Goal: Information Seeking & Learning: Learn about a topic

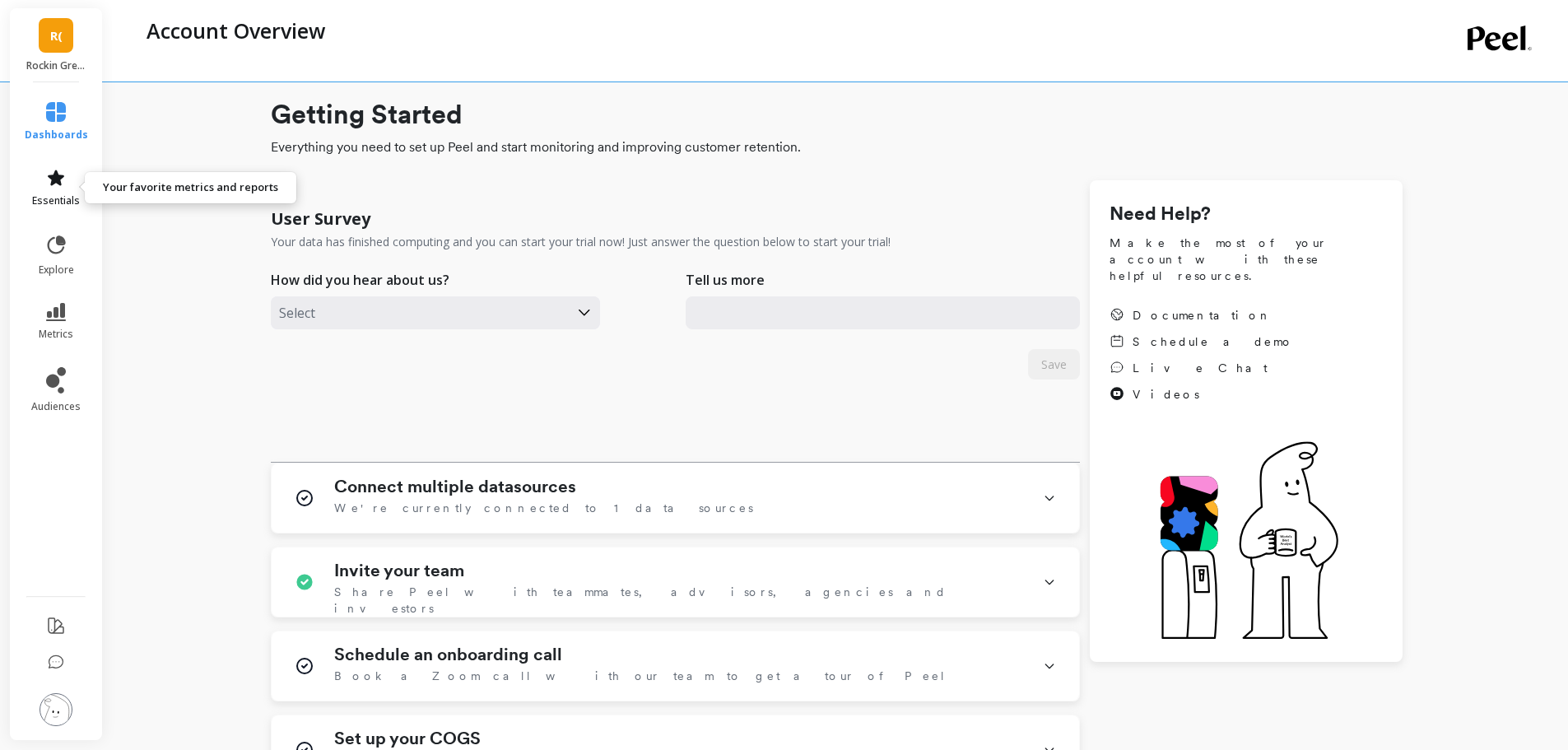
click at [66, 196] on span "essentials" at bounding box center [56, 200] width 48 height 13
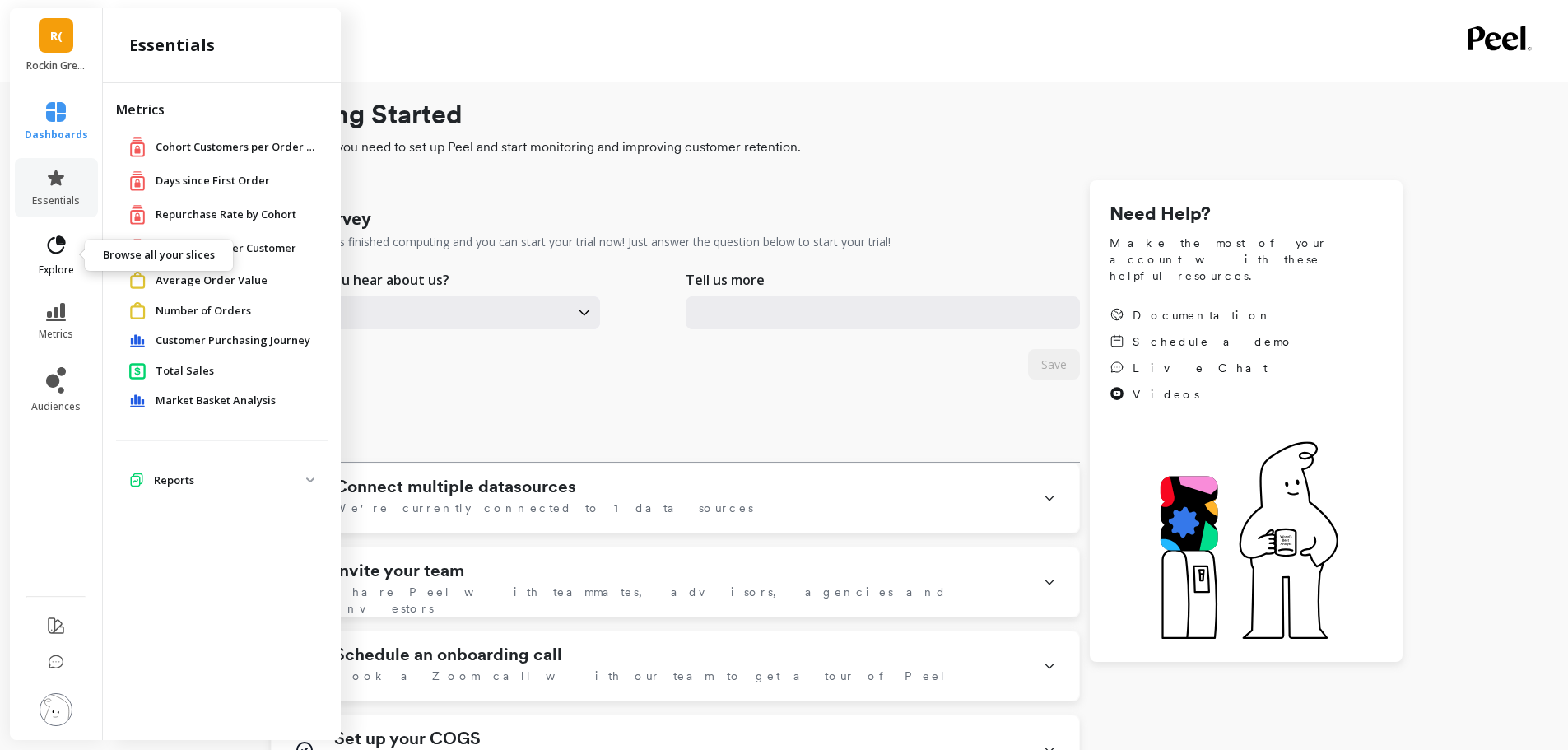
click at [33, 265] on link "explore" at bounding box center [56, 255] width 64 height 43
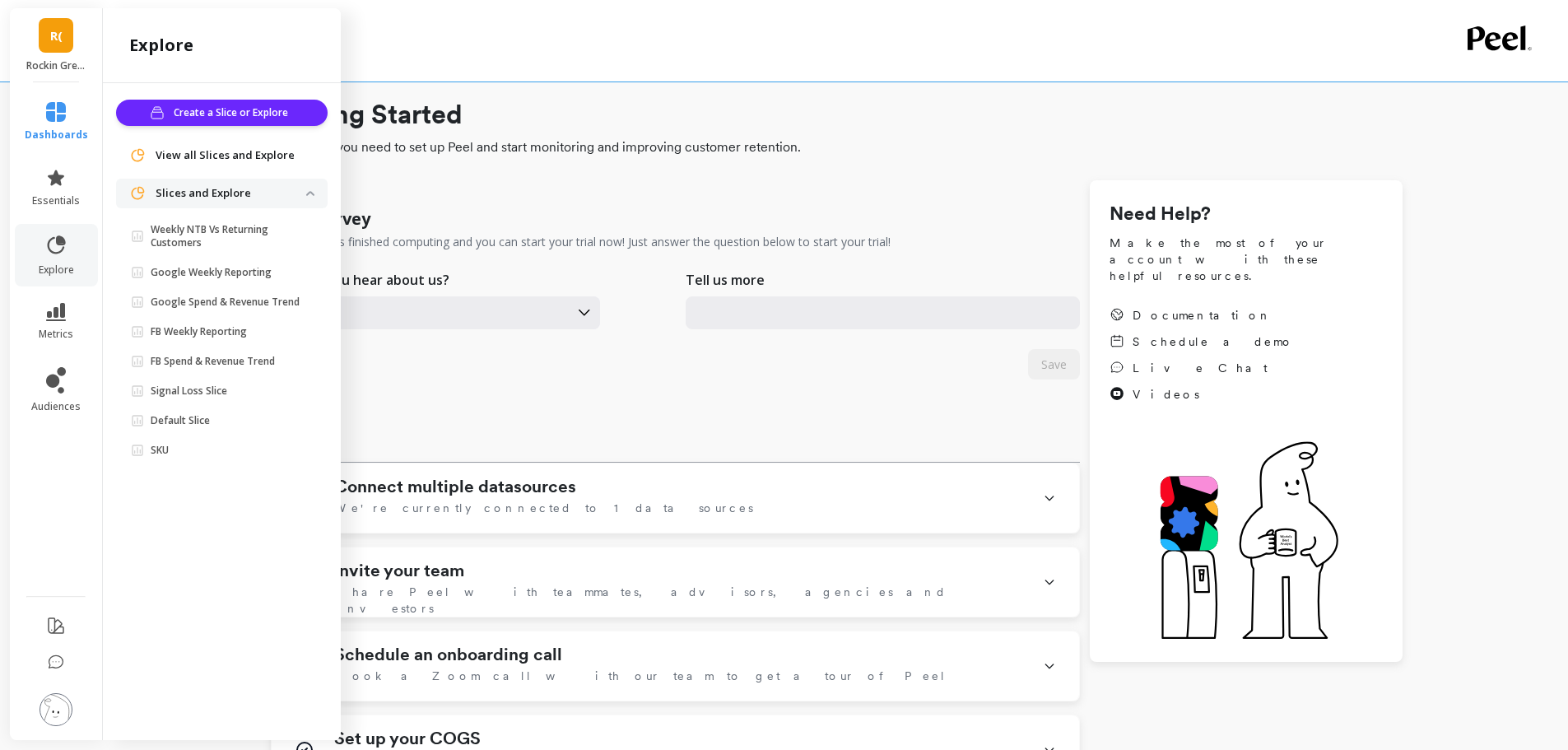
click at [43, 296] on li "metrics" at bounding box center [56, 322] width 83 height 58
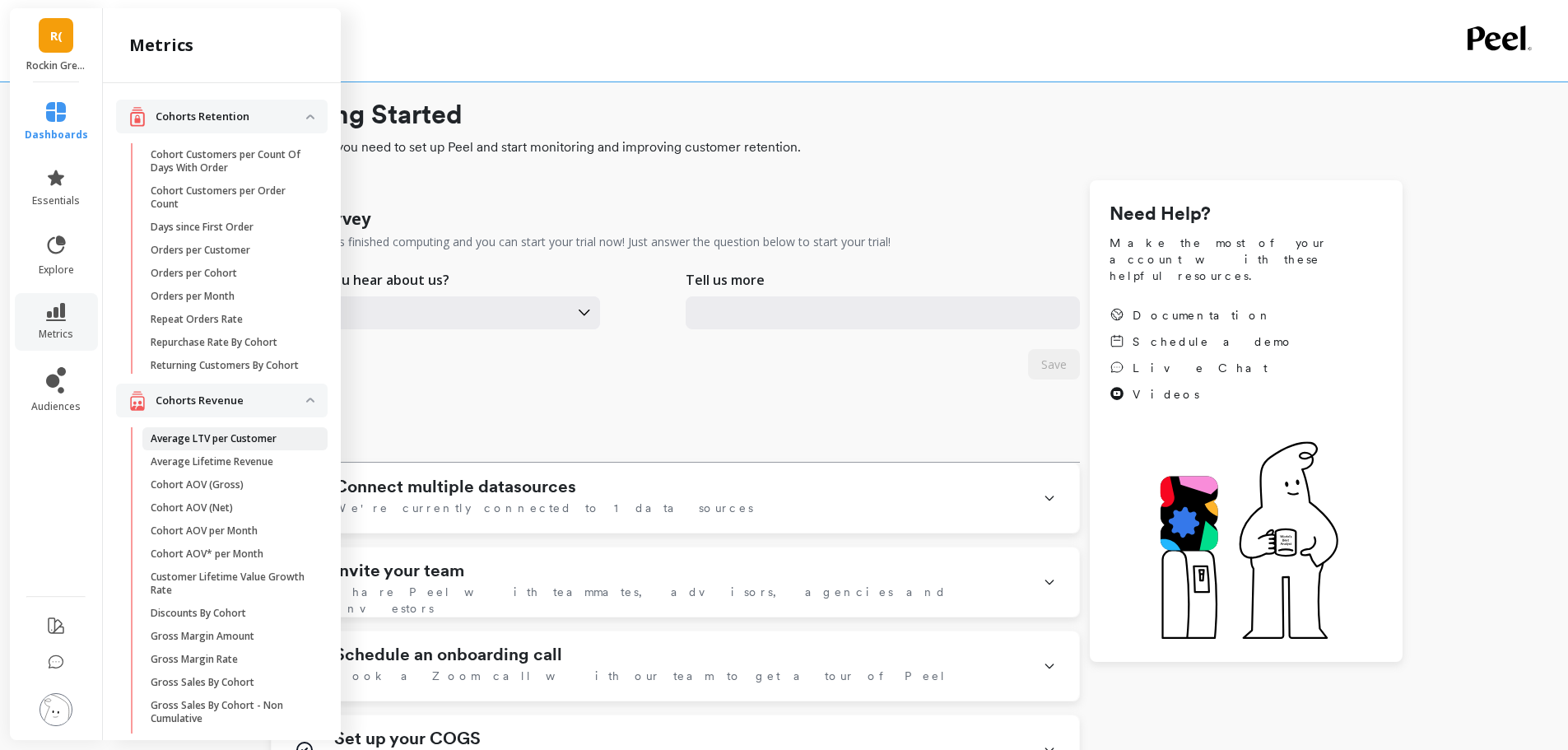
click at [221, 446] on p "Average LTV per Customer" at bounding box center [213, 438] width 126 height 13
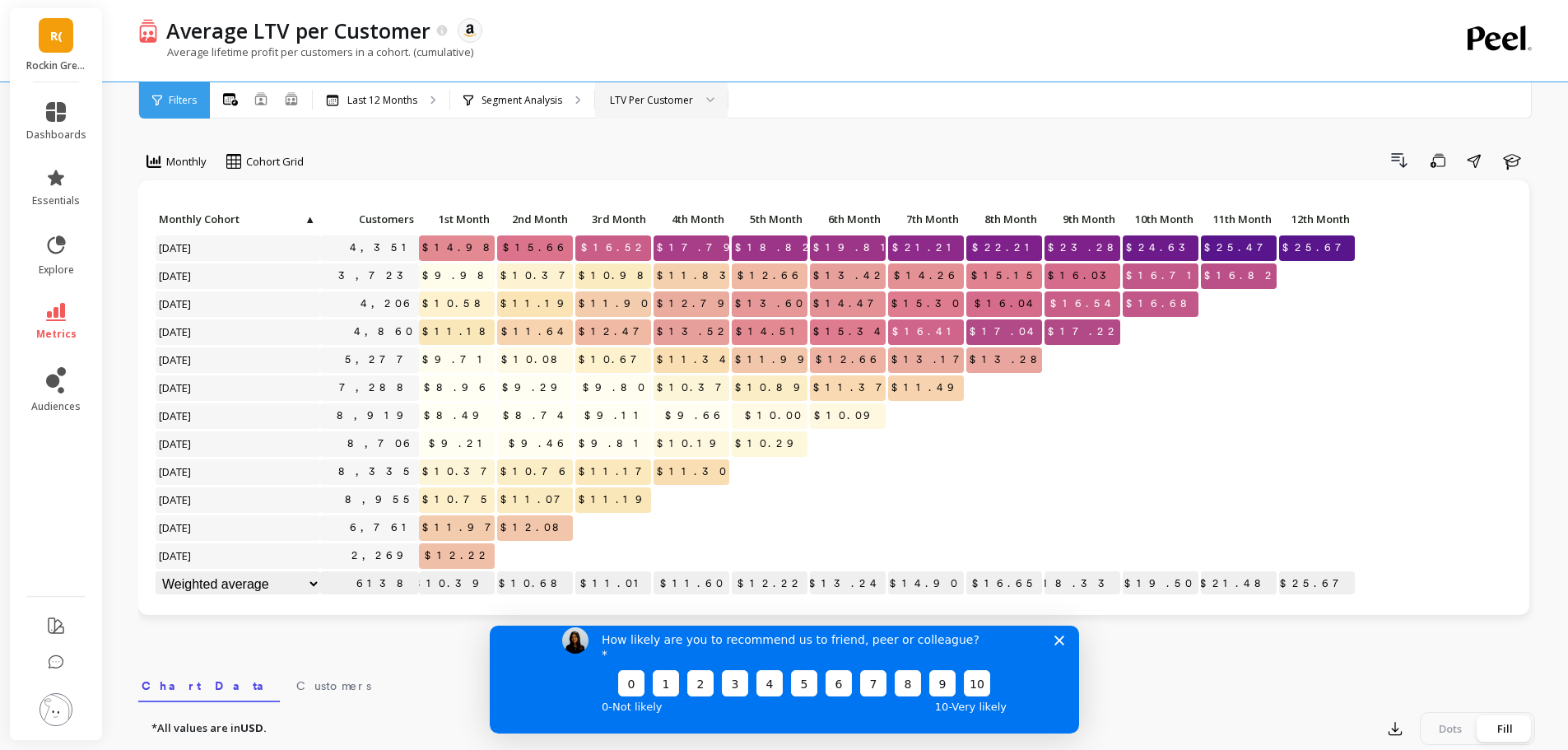
click at [681, 104] on div "LTV Per Customer" at bounding box center [651, 100] width 83 height 16
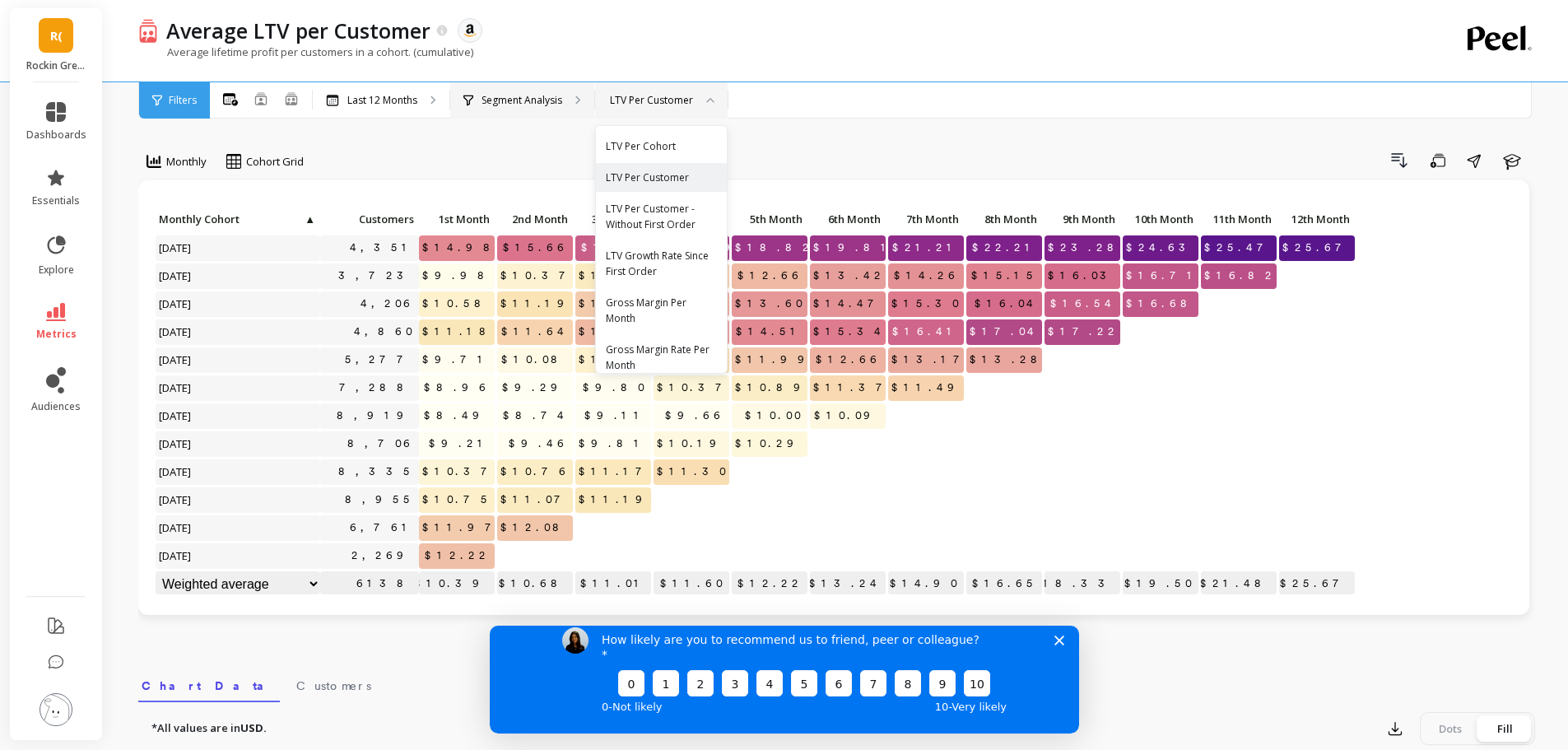
click at [538, 110] on div "Segment Analysis" at bounding box center [522, 100] width 144 height 36
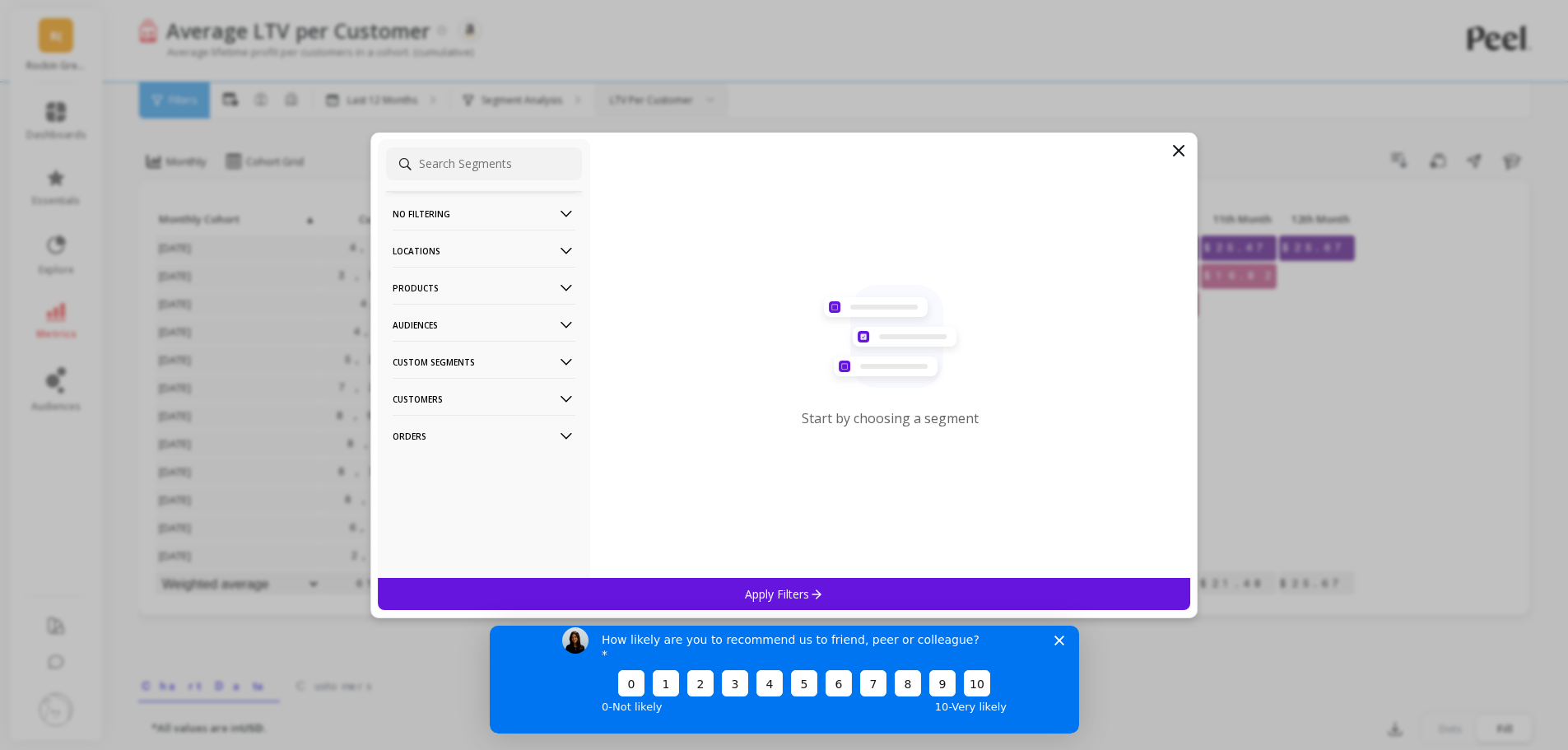
click at [444, 384] on p "Customers" at bounding box center [484, 399] width 183 height 42
click at [435, 398] on p "Customers" at bounding box center [484, 399] width 183 height 42
click at [417, 329] on p "Audiences" at bounding box center [484, 324] width 183 height 42
click at [412, 329] on p "Audiences" at bounding box center [484, 324] width 183 height 42
click at [420, 285] on p "Products" at bounding box center [484, 288] width 183 height 42
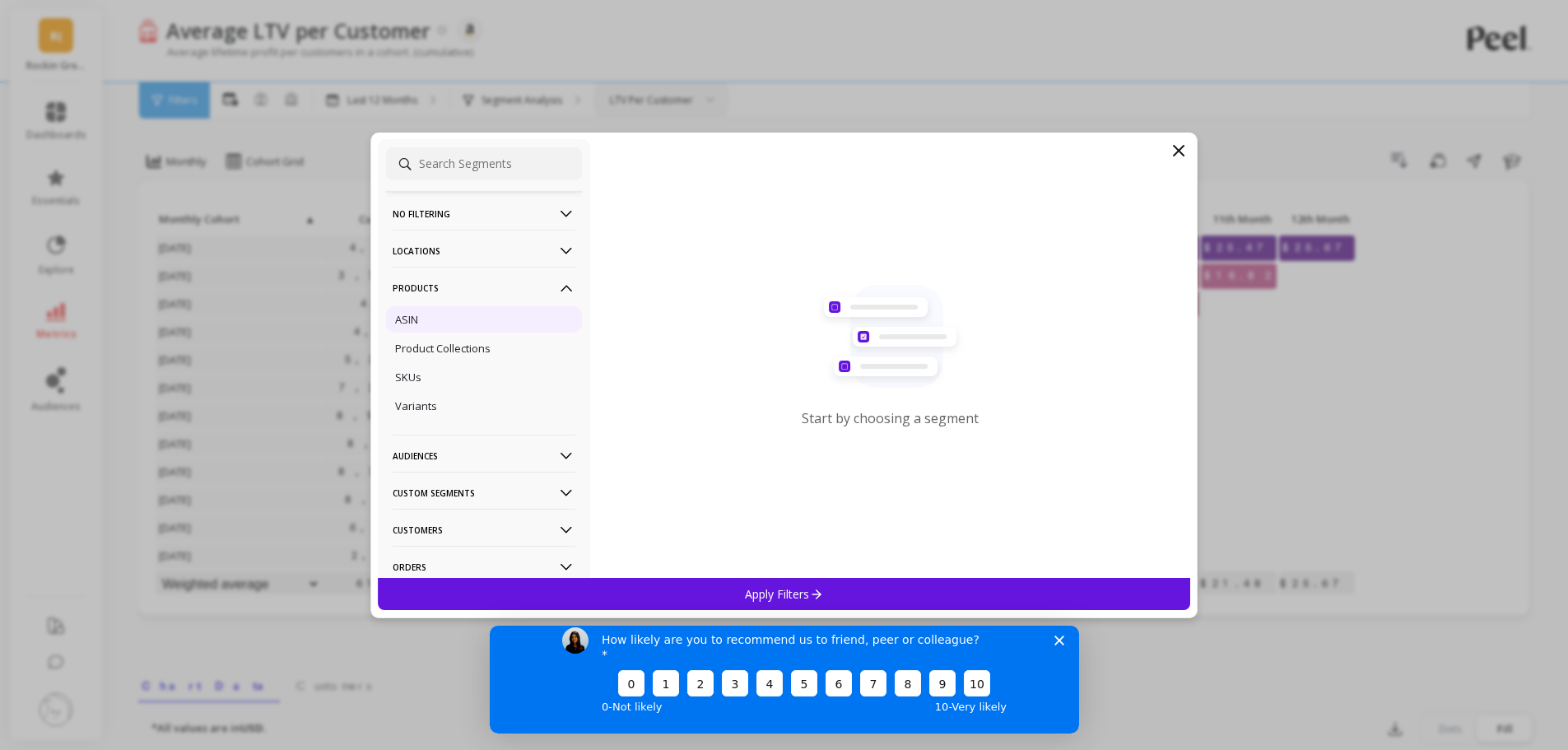
click at [416, 319] on p "ASIN" at bounding box center [406, 319] width 23 height 15
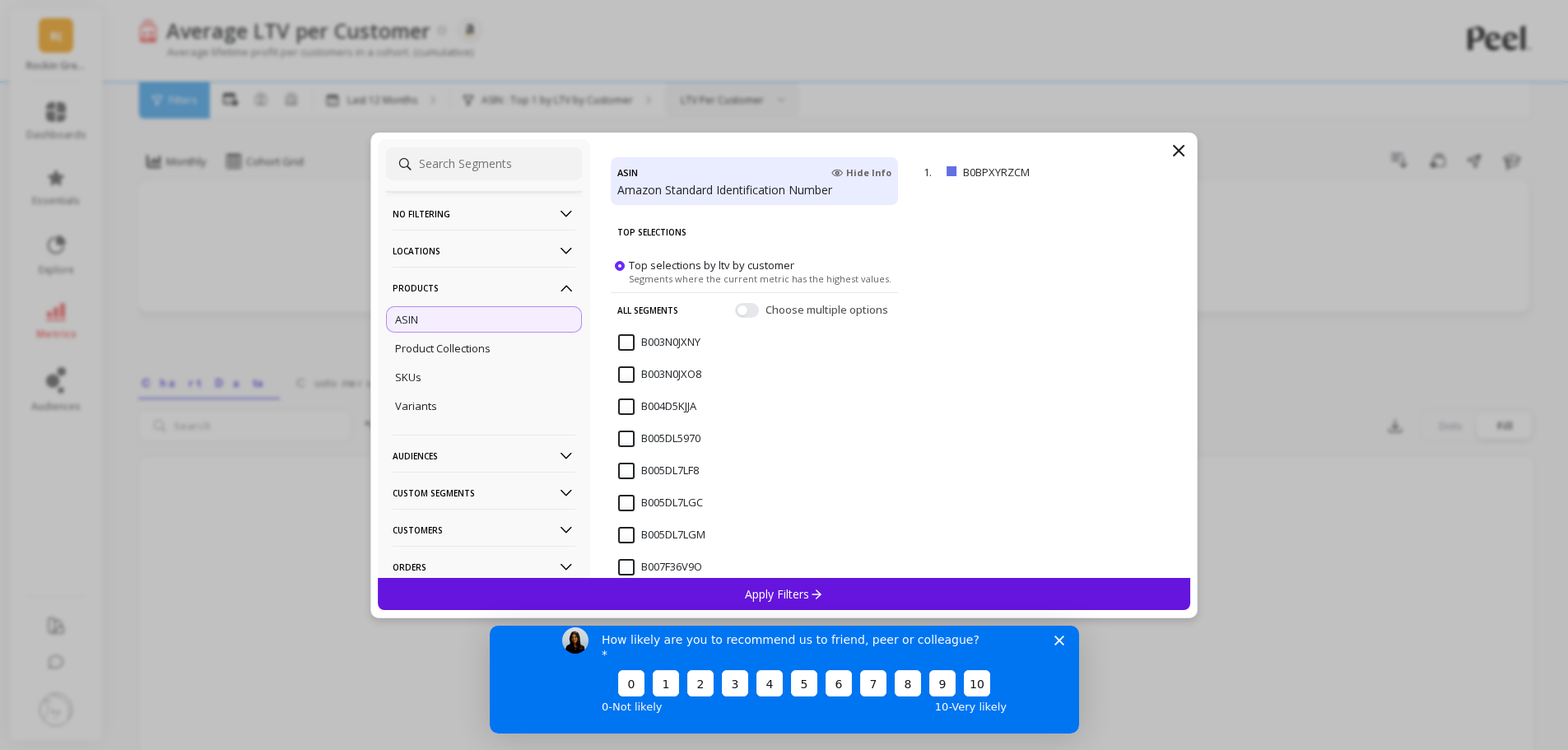
click at [747, 313] on div "Choose multiple options" at bounding box center [812, 309] width 156 height 17
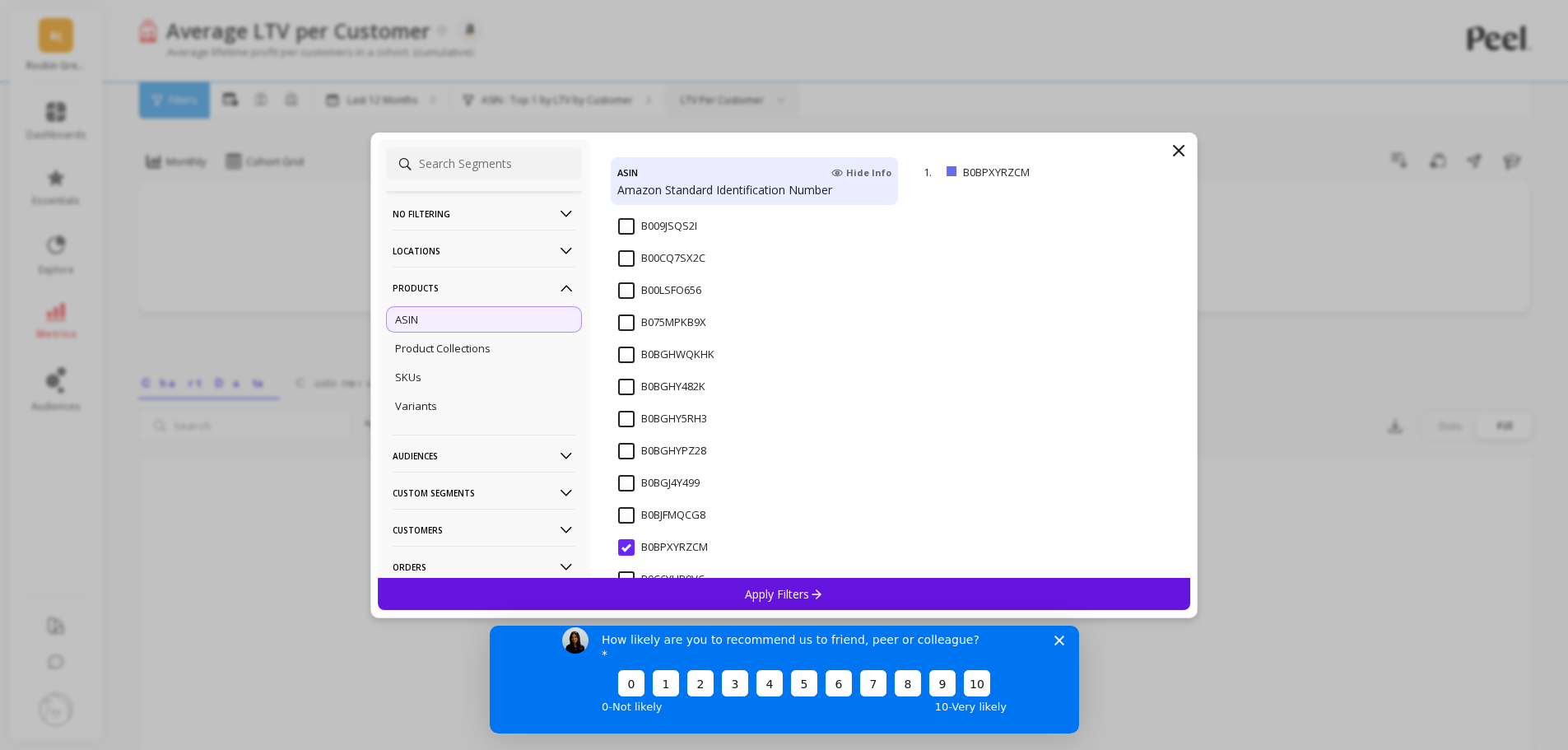
scroll to position [411, 0]
click at [626, 511] on input "B0BPXYRZCM" at bounding box center [662, 509] width 89 height 17
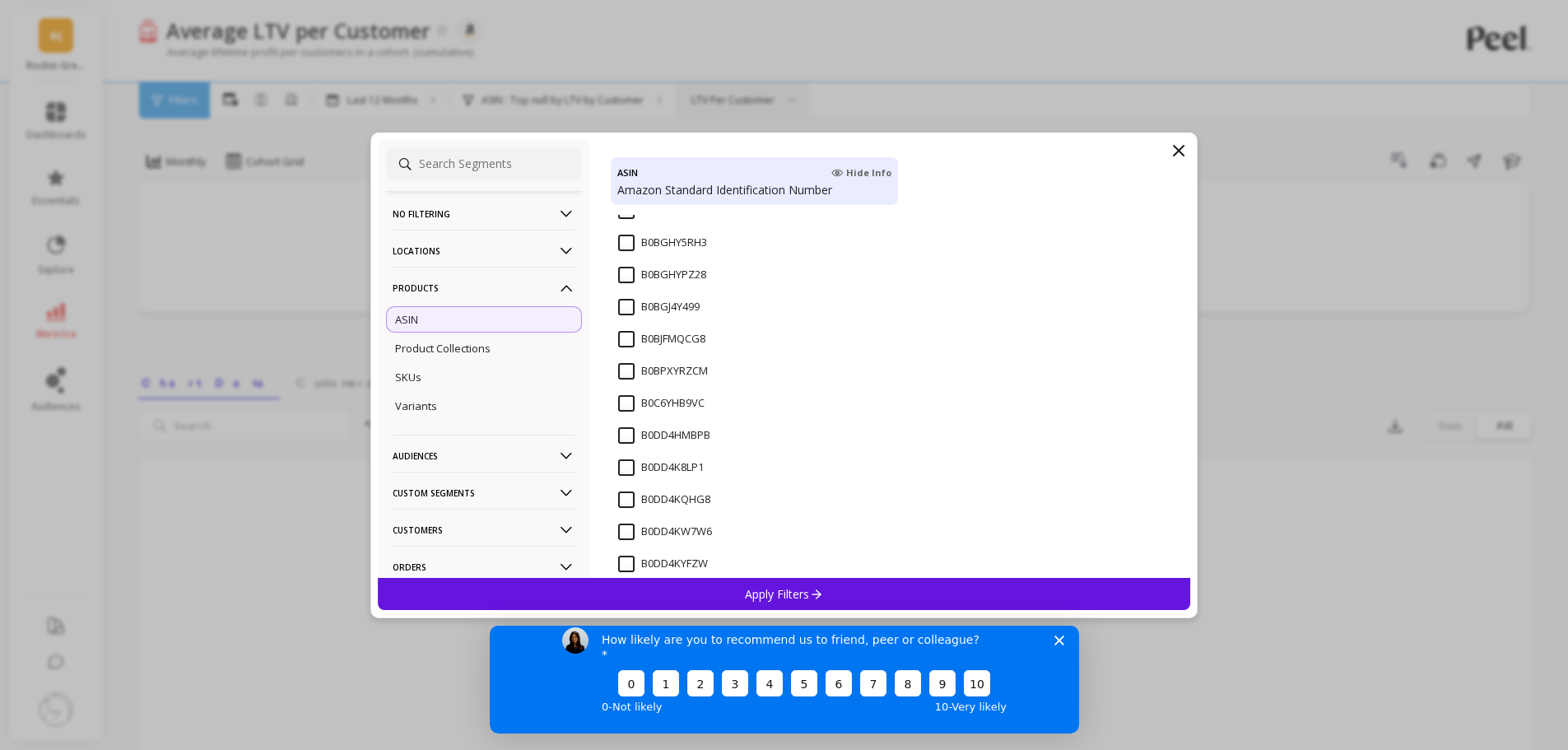
click at [630, 377] on input "B0BPXYRZCM" at bounding box center [662, 371] width 89 height 17
click at [765, 596] on p "Apply Filters" at bounding box center [784, 594] width 78 height 16
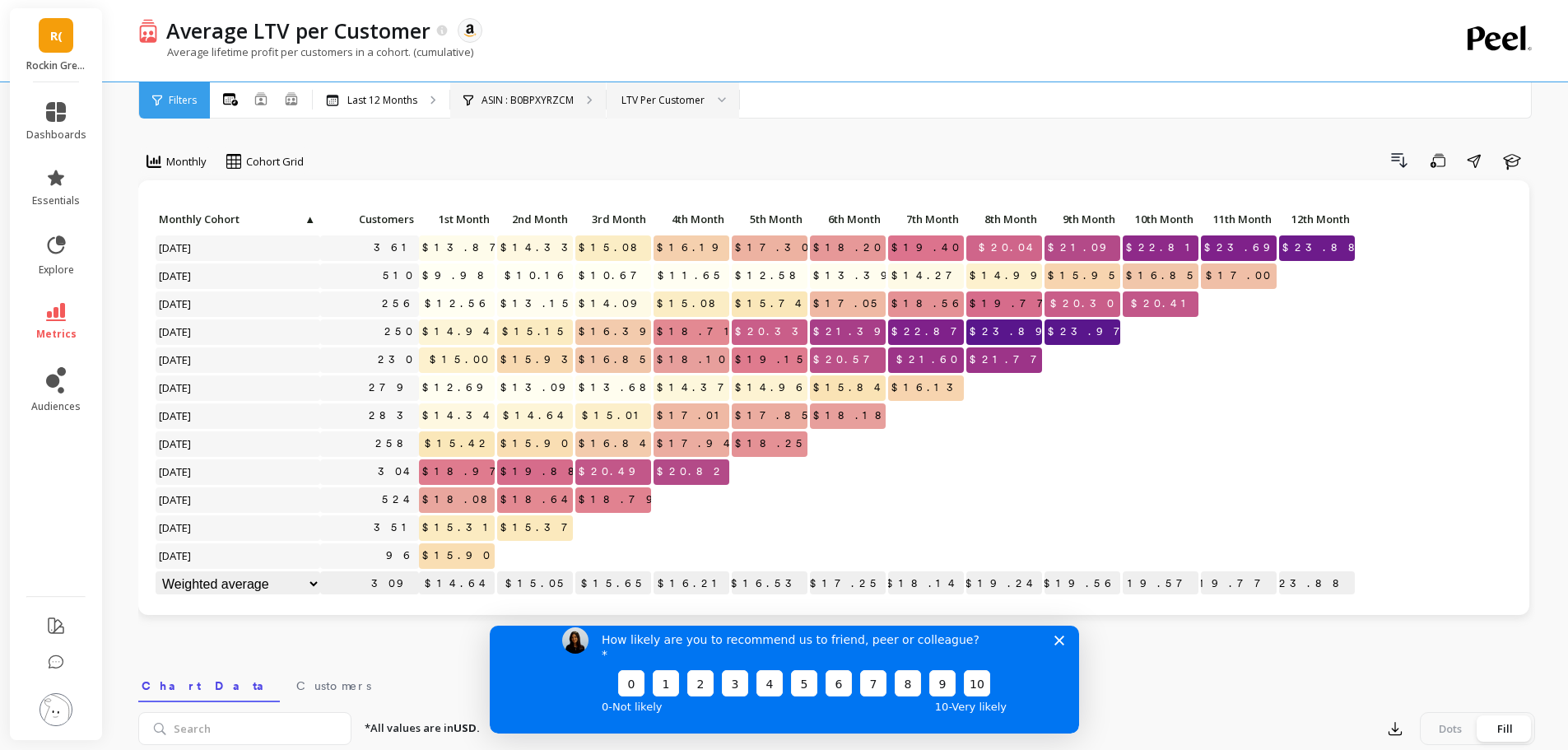
click at [517, 89] on div "ASIN : B0BPXYRZCM" at bounding box center [528, 100] width 156 height 36
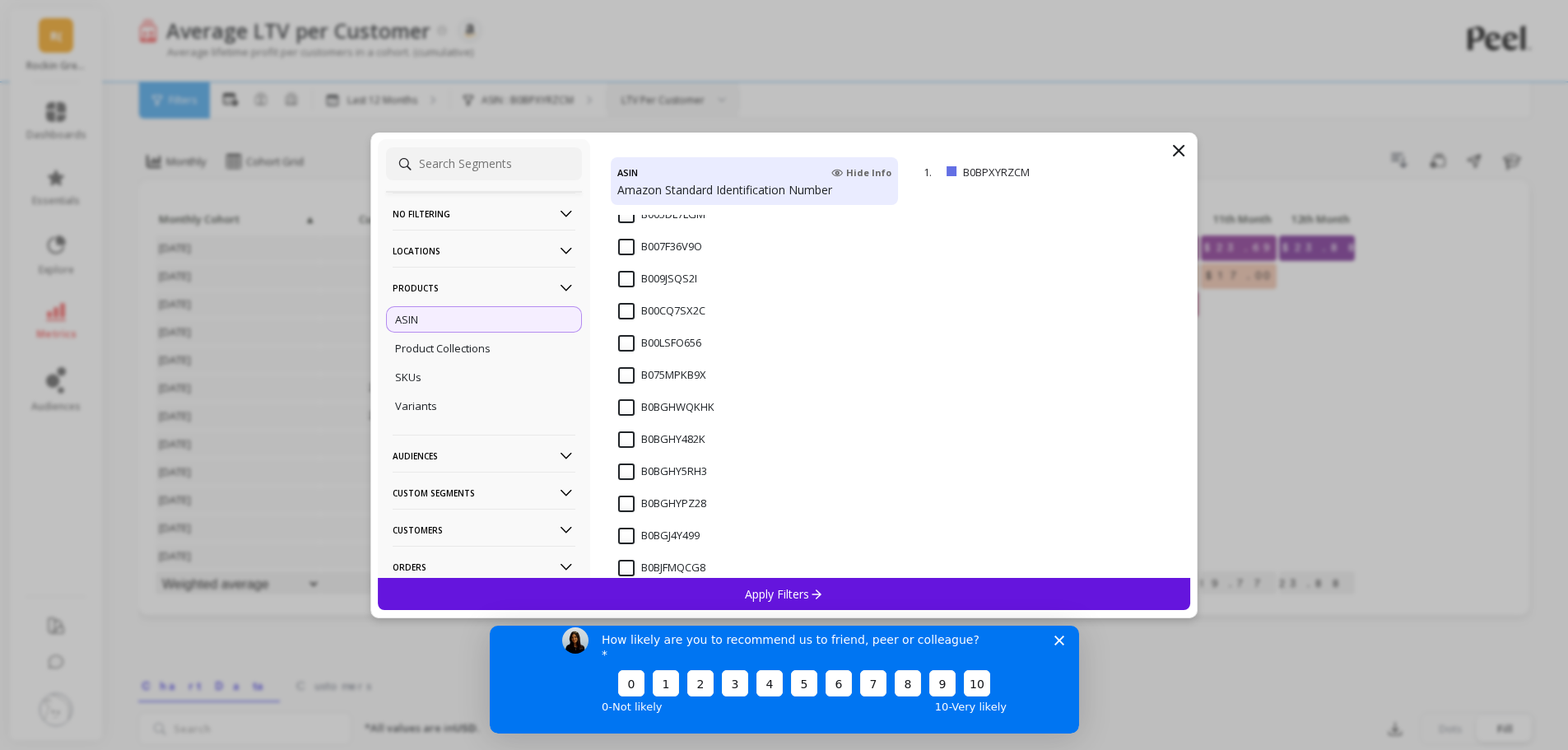
scroll to position [594, 0]
drag, startPoint x: 711, startPoint y: 324, endPoint x: 1013, endPoint y: 394, distance: 310.0
click at [1013, 394] on div "No filtering Overall Locations Cities Countries Physical Location Sales Channel…" at bounding box center [784, 358] width 813 height 439
click at [1092, 276] on div "1. B0BPXYRZCM remove" at bounding box center [1054, 368] width 272 height 420
drag, startPoint x: 1019, startPoint y: 169, endPoint x: 962, endPoint y: 173, distance: 57.1
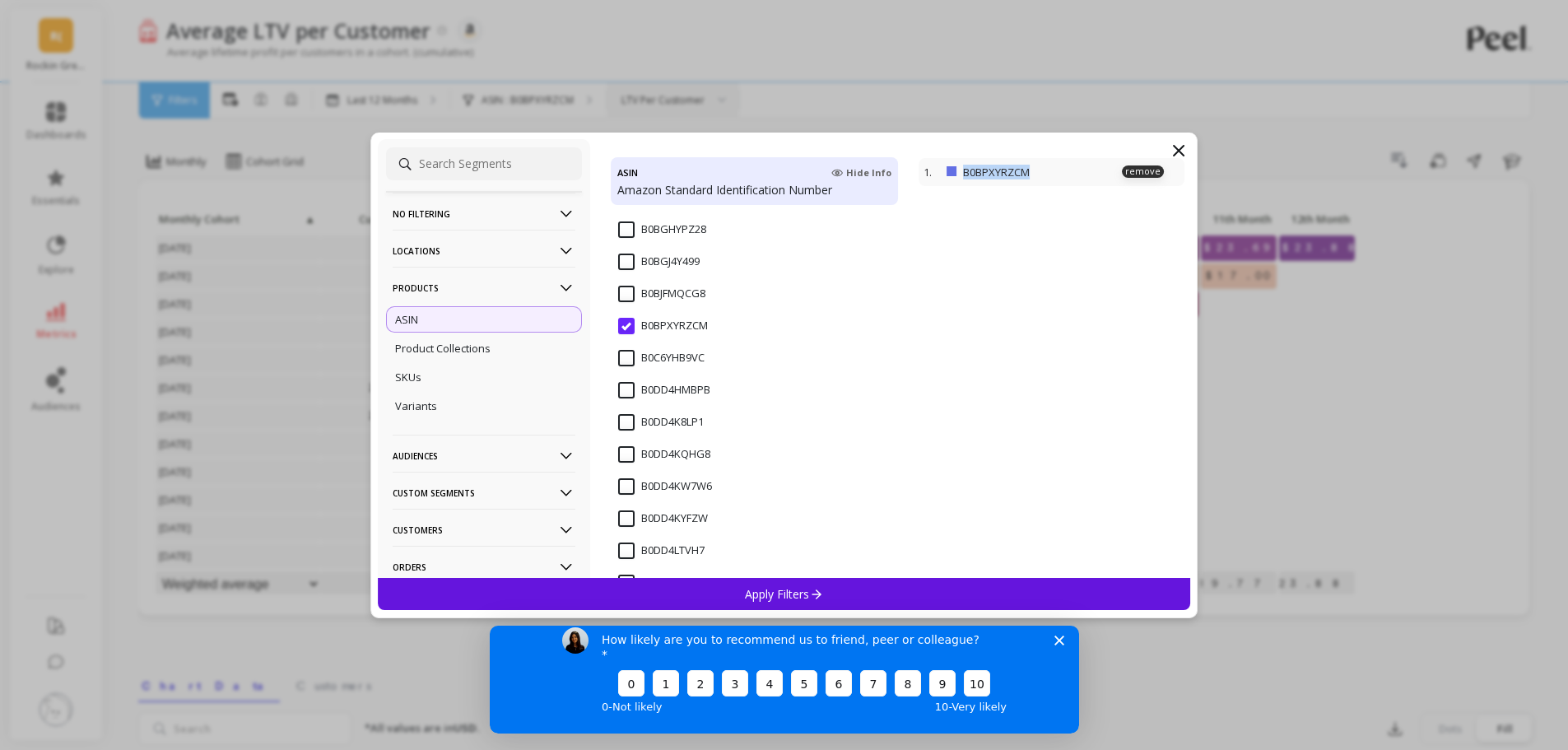
click at [963, 173] on p "B0BPXYRZCM" at bounding box center [1033, 172] width 141 height 15
copy p "B0BPXYRZCM"
click at [629, 325] on input "B0BPXYRZCM" at bounding box center [662, 326] width 89 height 17
click at [626, 330] on input "B0BPXYRZCM" at bounding box center [662, 326] width 89 height 17
click at [633, 329] on input "B0BPXYRZCM" at bounding box center [662, 326] width 89 height 17
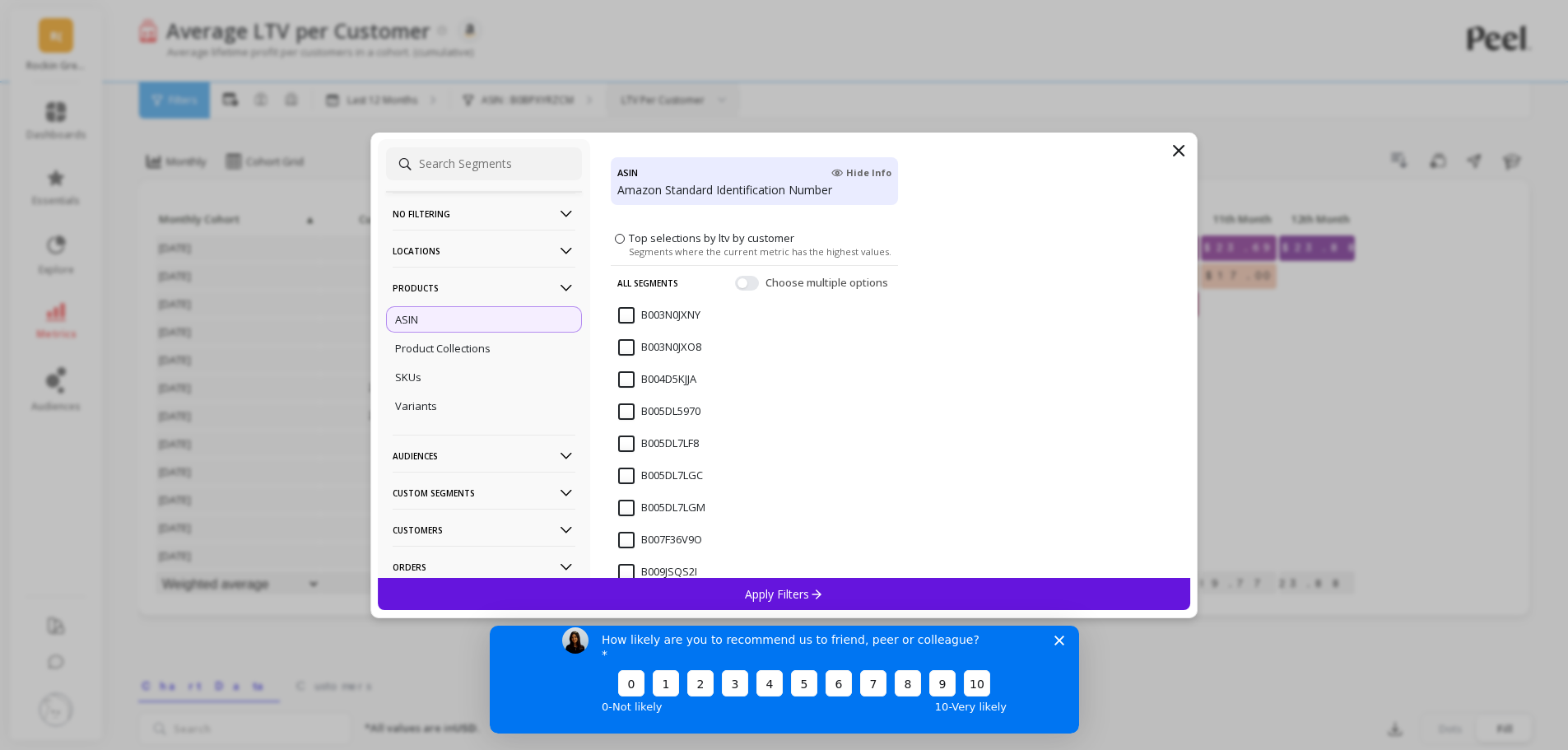
scroll to position [0, 0]
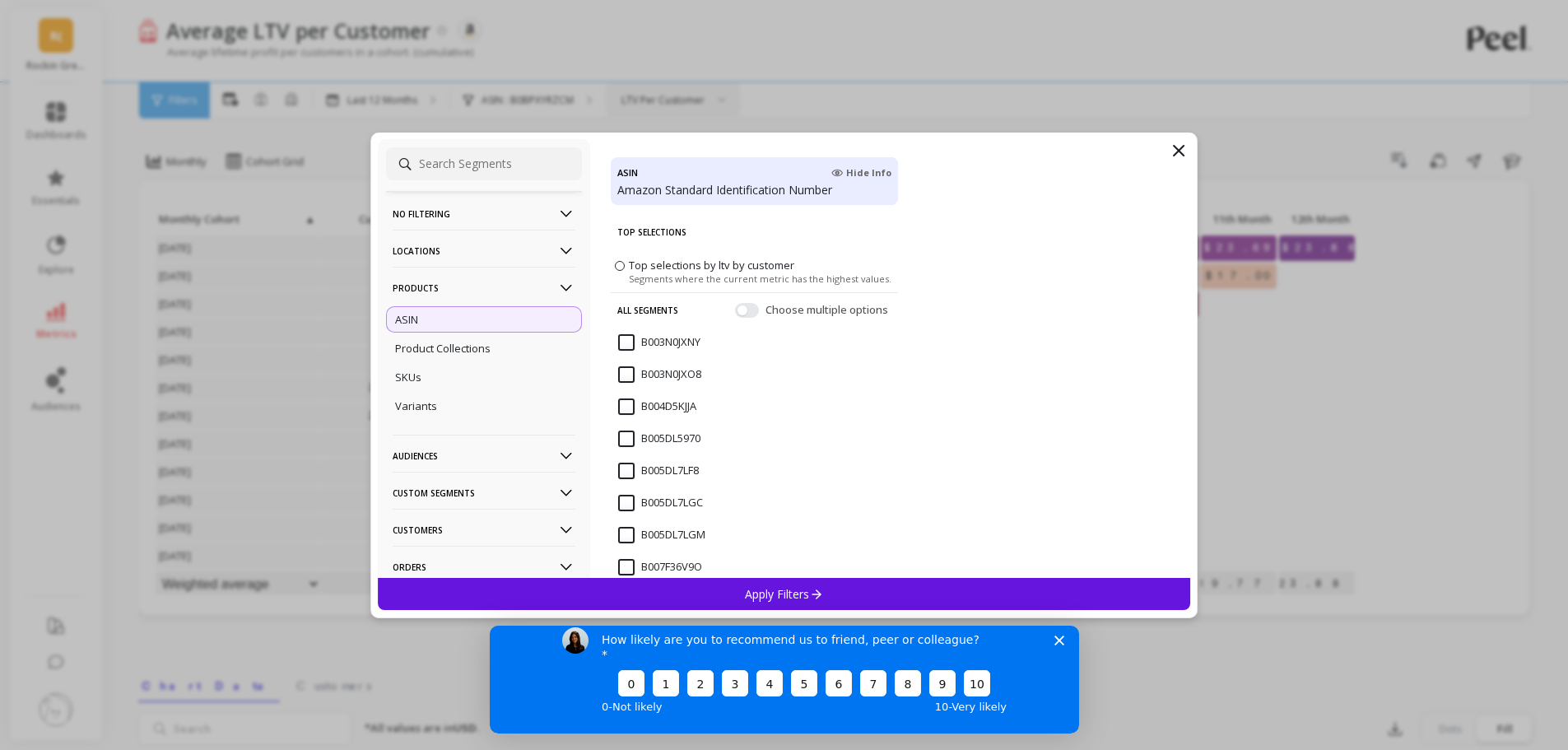
click at [849, 179] on span "Hide Info" at bounding box center [861, 172] width 60 height 13
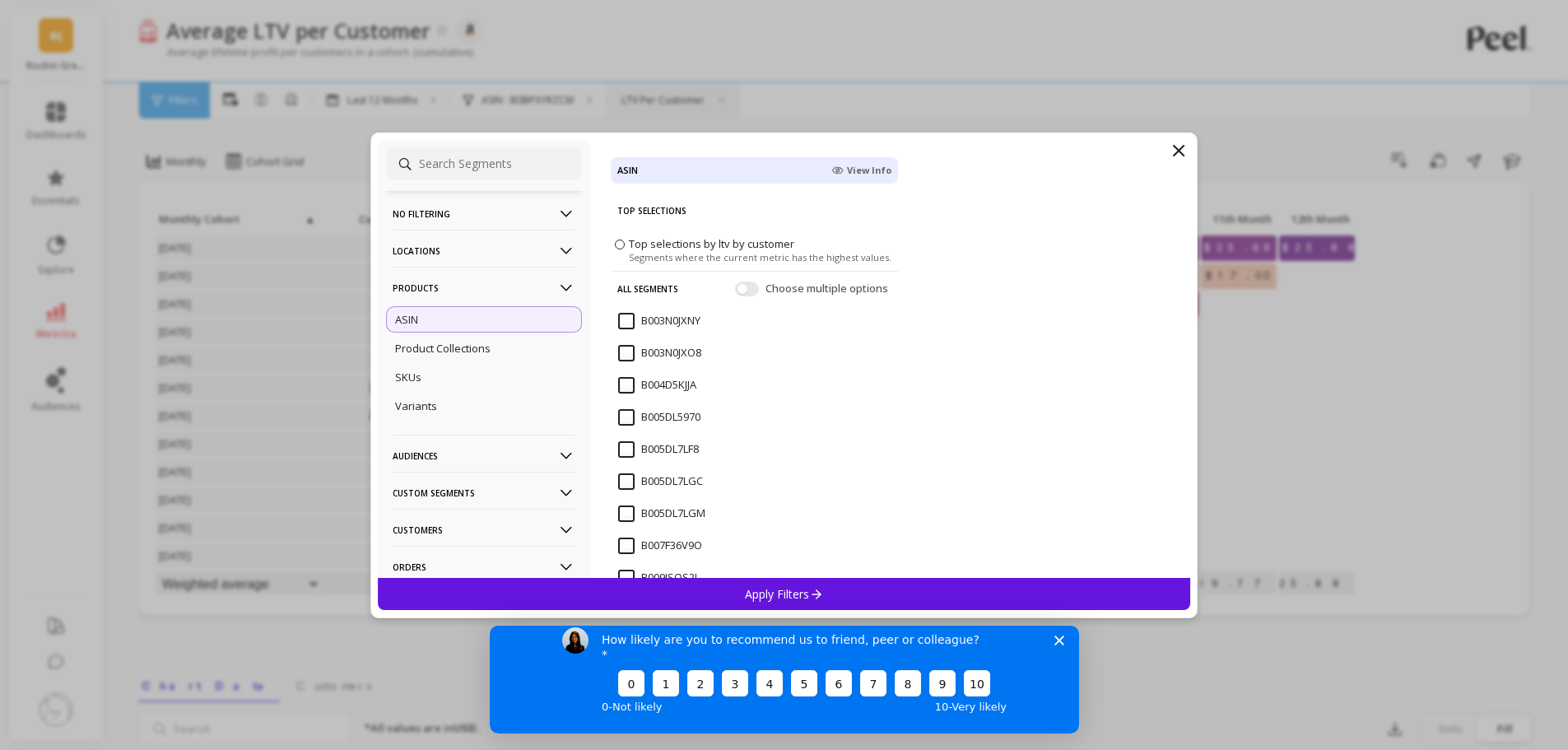
click at [660, 244] on span "Top selections by ltv by customer" at bounding box center [711, 242] width 166 height 15
click at [0, 0] on input "Top selections by ltv by customer Segments where the current metric has the hig…" at bounding box center [0, 0] width 0 height 0
click at [1128, 177] on p "remove" at bounding box center [1142, 172] width 42 height 13
click at [662, 161] on div "ASIN View Info" at bounding box center [754, 170] width 274 height 18
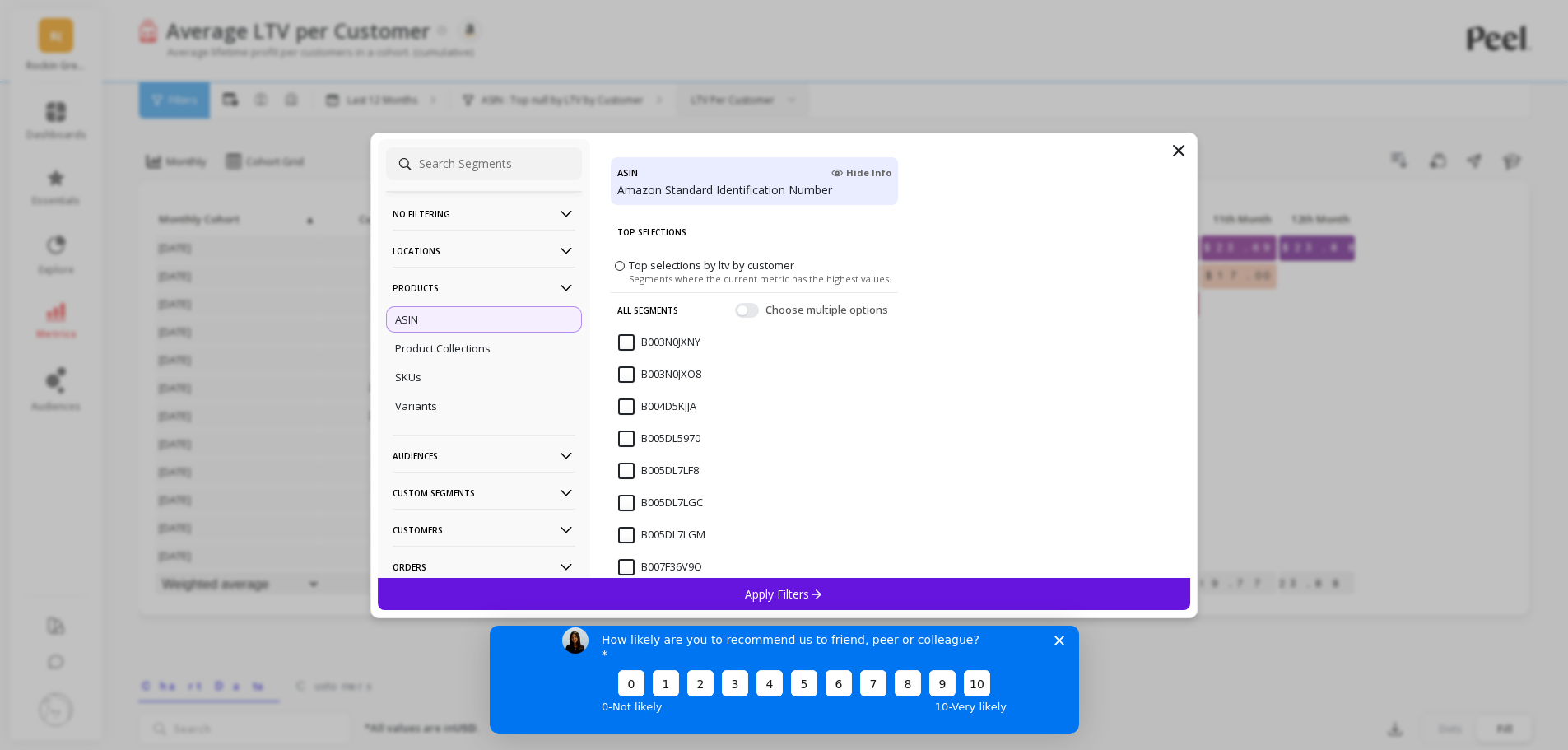
click at [662, 161] on div "ASIN Hide Info Amazon Standard Identification Number" at bounding box center [754, 181] width 287 height 48
click at [659, 174] on div "ASIN Hide Info" at bounding box center [754, 173] width 274 height 18
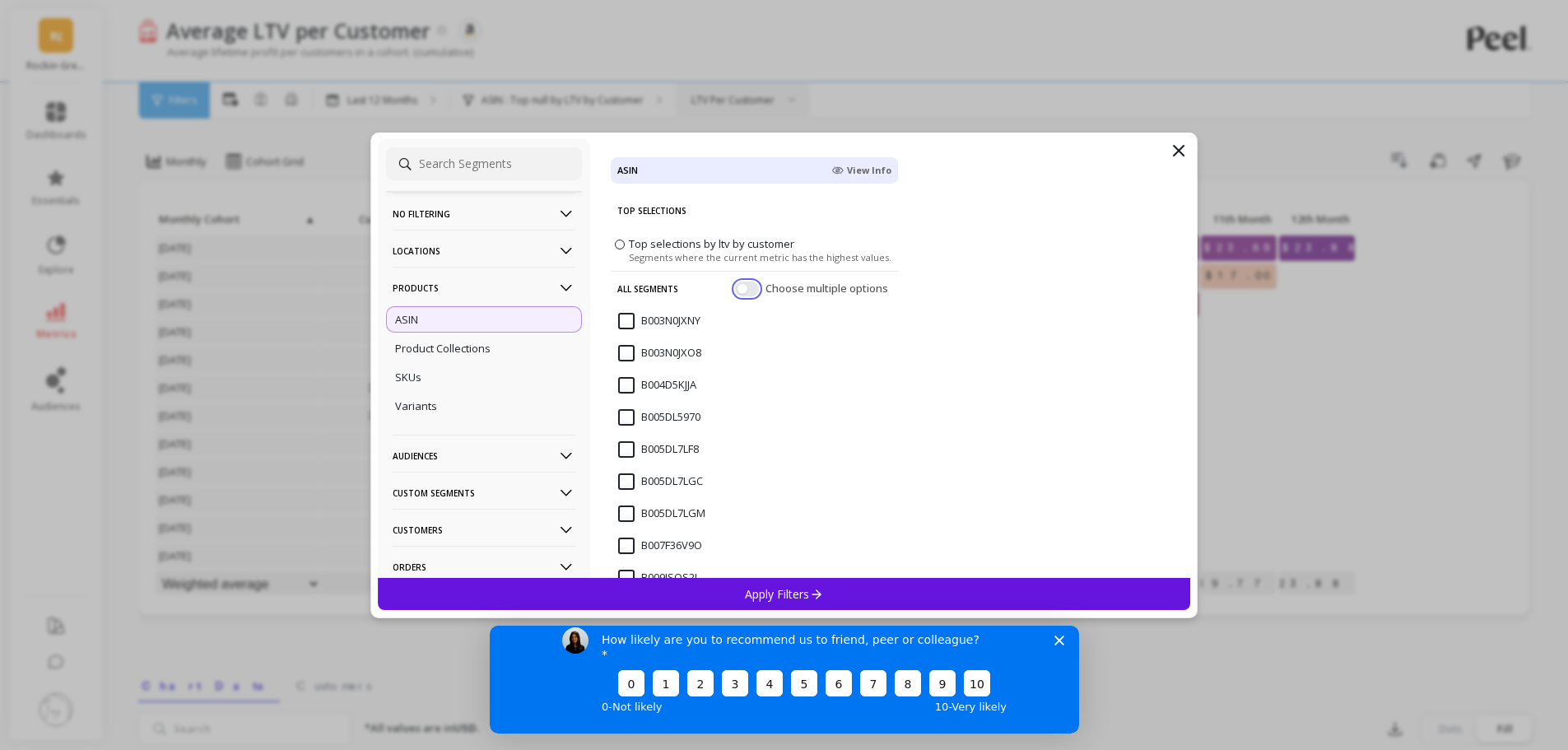
click at [735, 289] on button "button" at bounding box center [747, 288] width 24 height 15
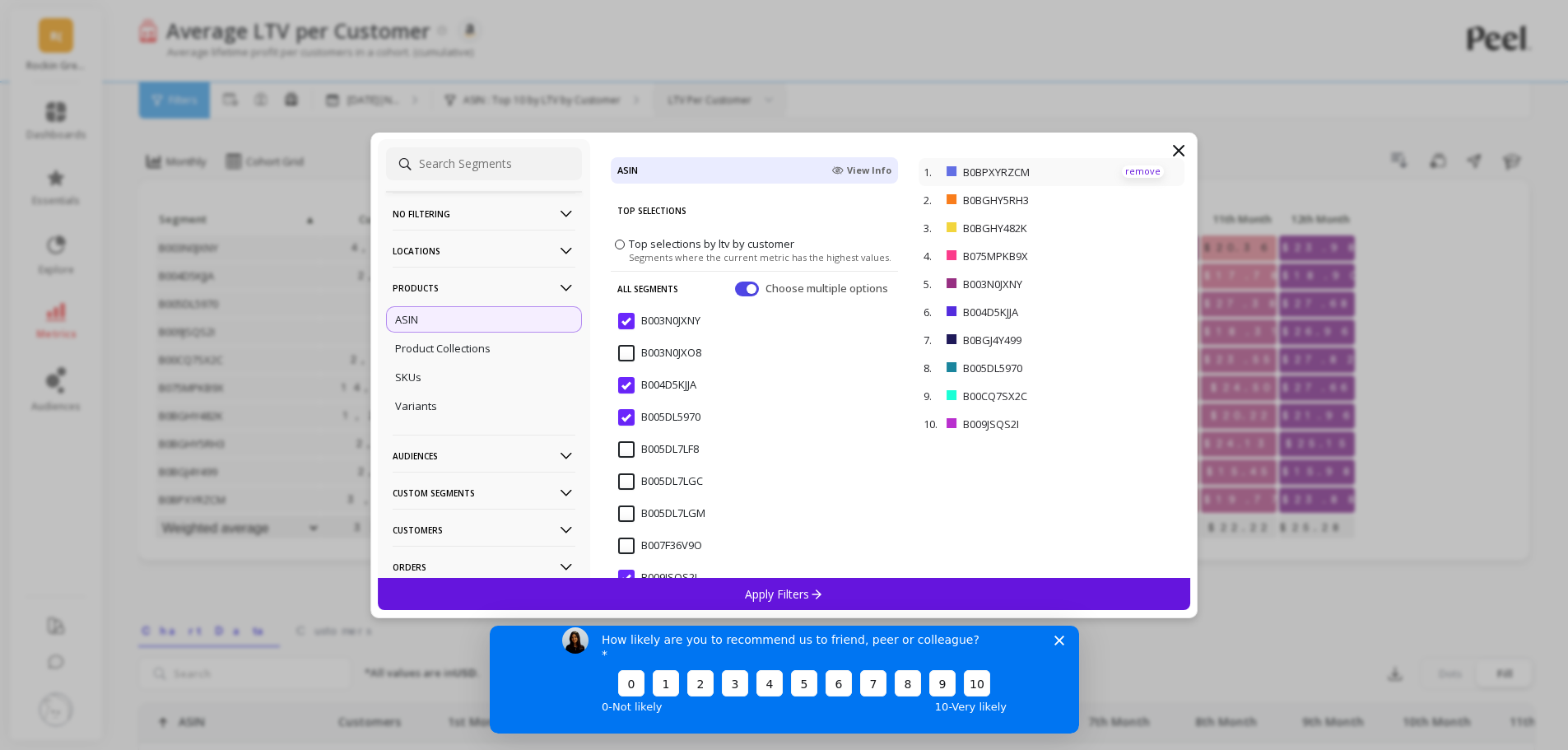
click at [1131, 166] on p "remove" at bounding box center [1142, 172] width 42 height 13
click at [1122, 168] on p "remove" at bounding box center [1142, 172] width 42 height 13
click at [1126, 196] on p "remove" at bounding box center [1142, 199] width 42 height 13
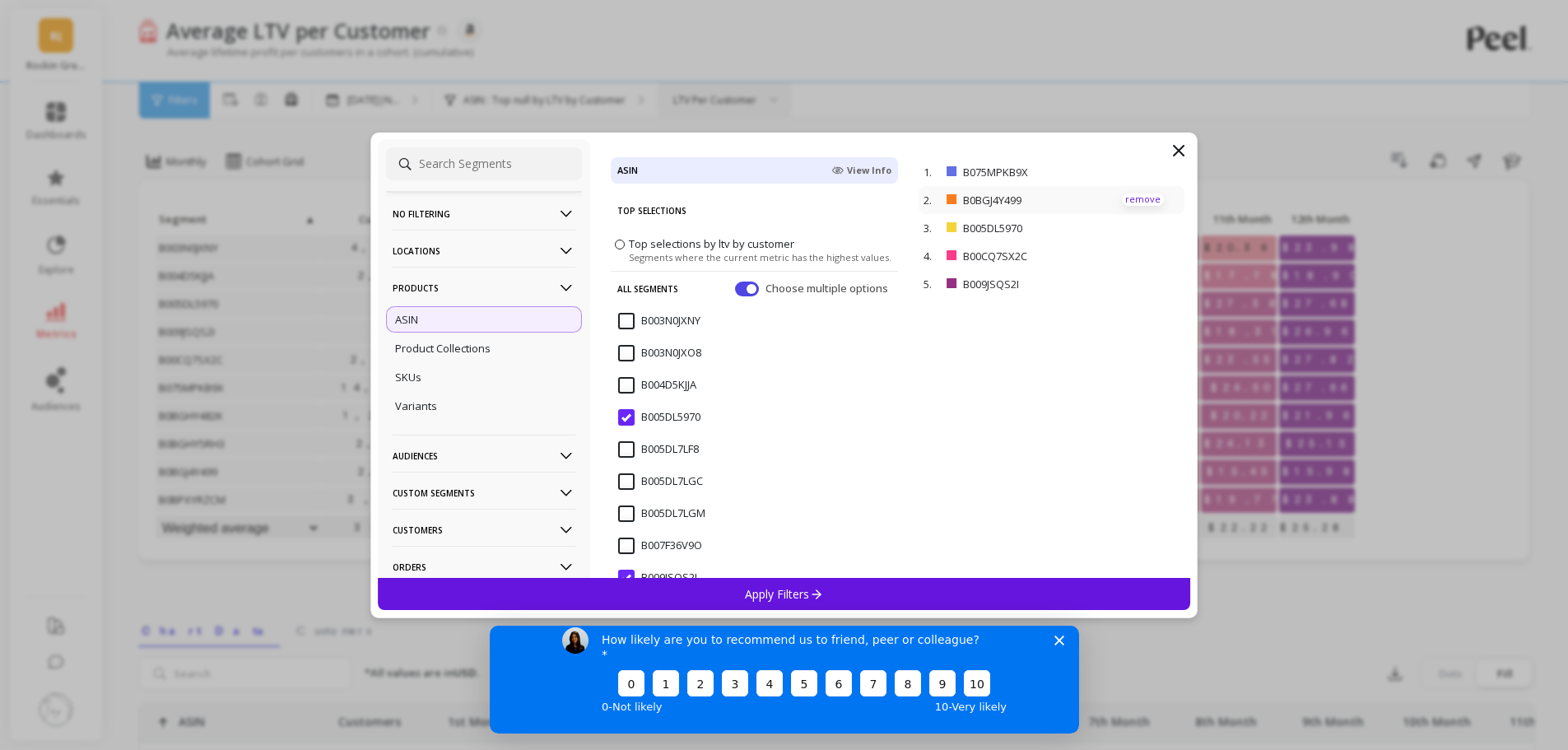
click at [1126, 196] on p "remove" at bounding box center [1142, 199] width 42 height 13
click at [863, 585] on div "Apply Filters" at bounding box center [784, 594] width 813 height 32
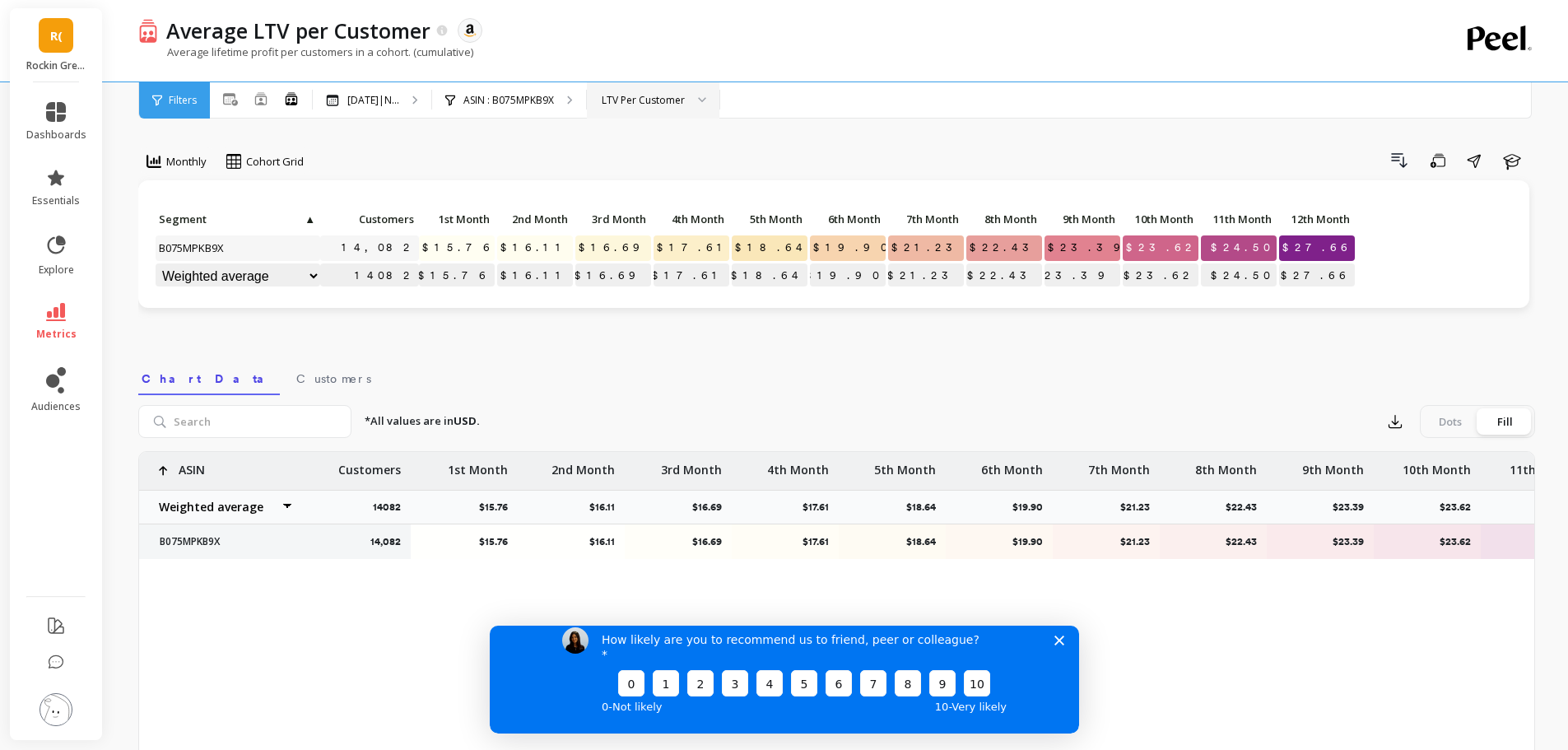
click at [451, 357] on nav "Chart Data Customers" at bounding box center [836, 376] width 1396 height 38
drag, startPoint x: 446, startPoint y: 243, endPoint x: 489, endPoint y: 242, distance: 43.0
click at [489, 242] on p "$15.76" at bounding box center [456, 247] width 76 height 25
drag, startPoint x: 175, startPoint y: 54, endPoint x: 333, endPoint y: 55, distance: 158.0
click at [333, 55] on p "Average lifetime profit per customers in a cohort. (cumulative)" at bounding box center [305, 51] width 335 height 15
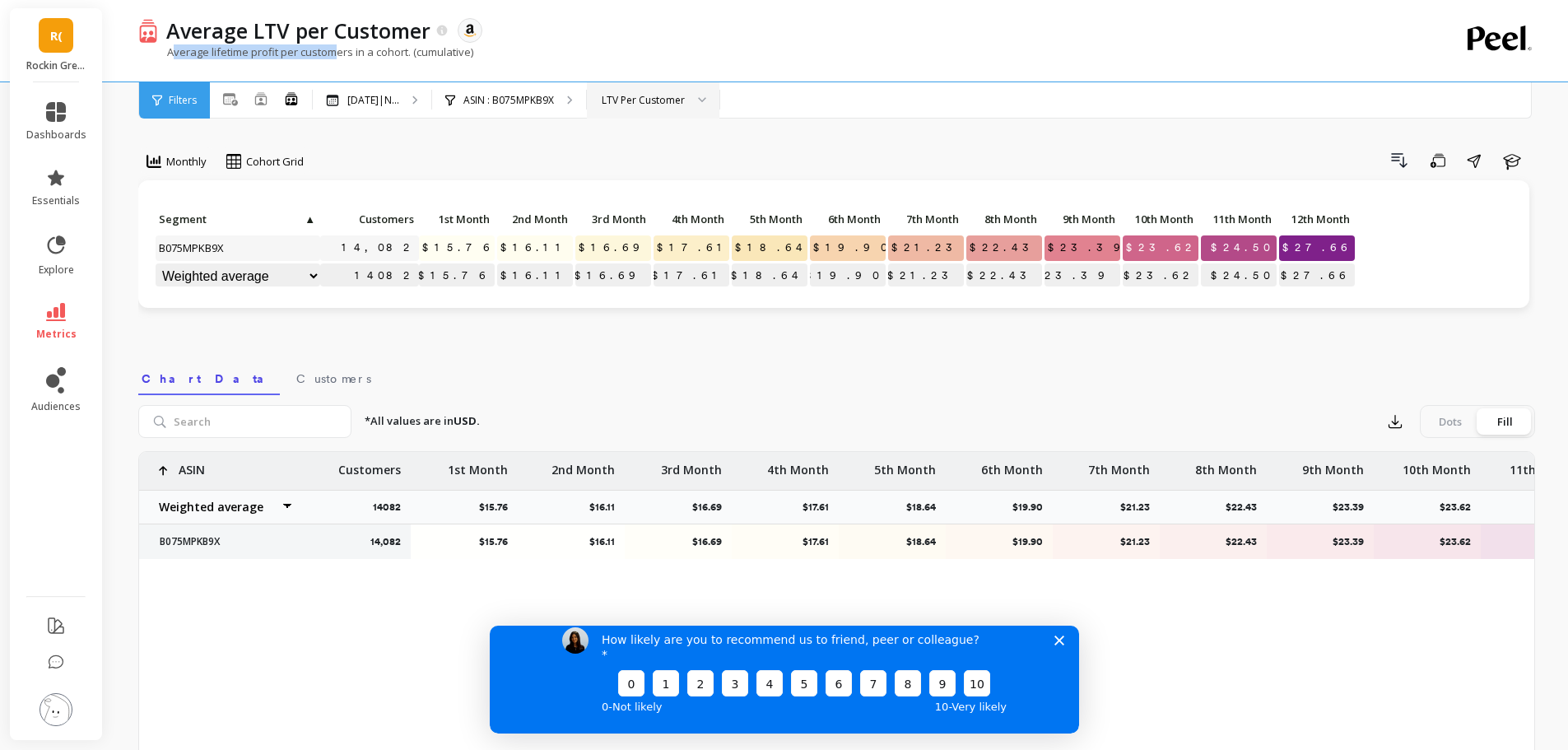
click at [333, 55] on p "Average lifetime profit per customers in a cohort. (cumulative)" at bounding box center [305, 51] width 335 height 15
click at [336, 55] on p "Average lifetime profit per customers in a cohort. (cumulative)" at bounding box center [305, 51] width 335 height 15
click at [60, 312] on icon at bounding box center [56, 312] width 20 height 18
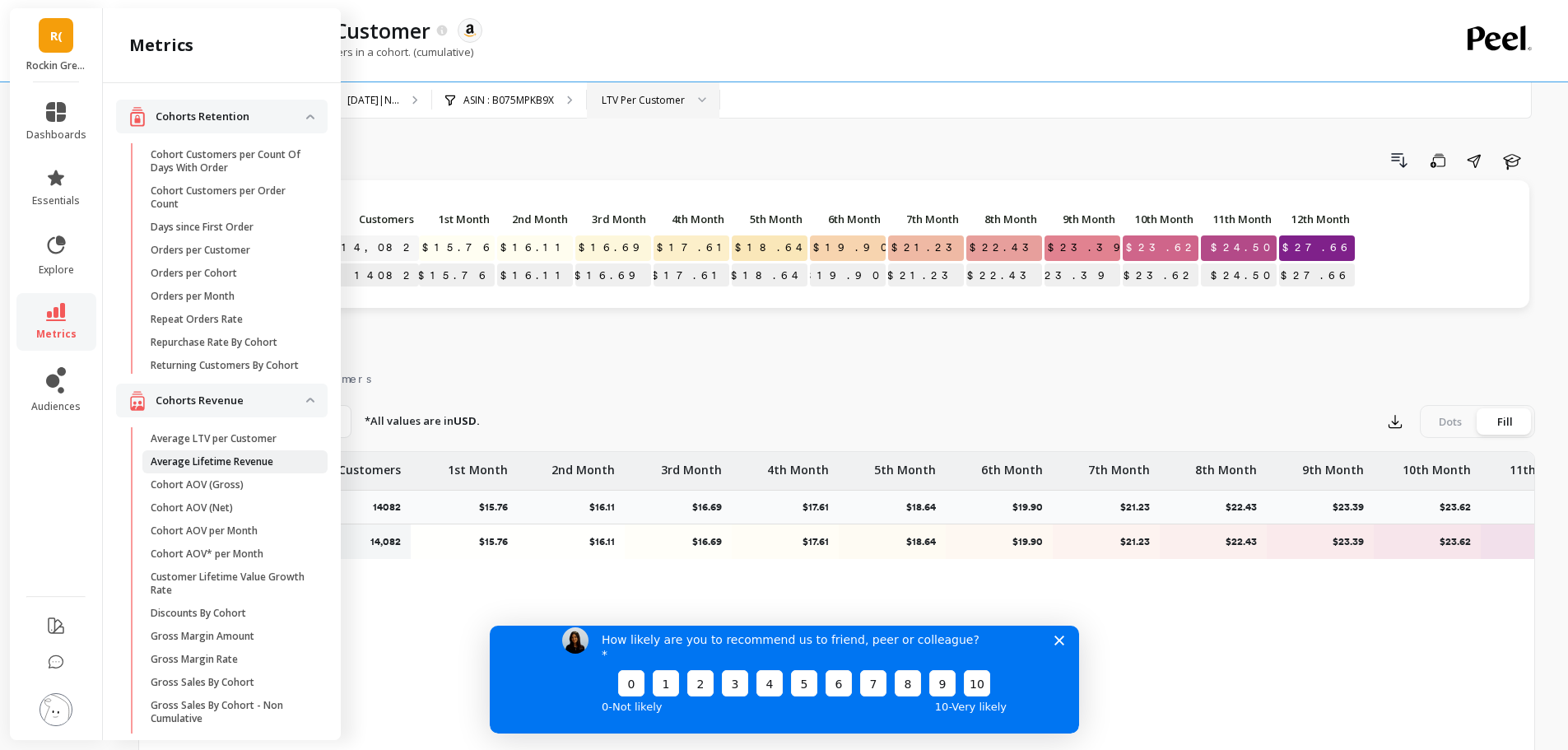
click at [207, 468] on p "Average Lifetime Revenue" at bounding box center [211, 461] width 123 height 13
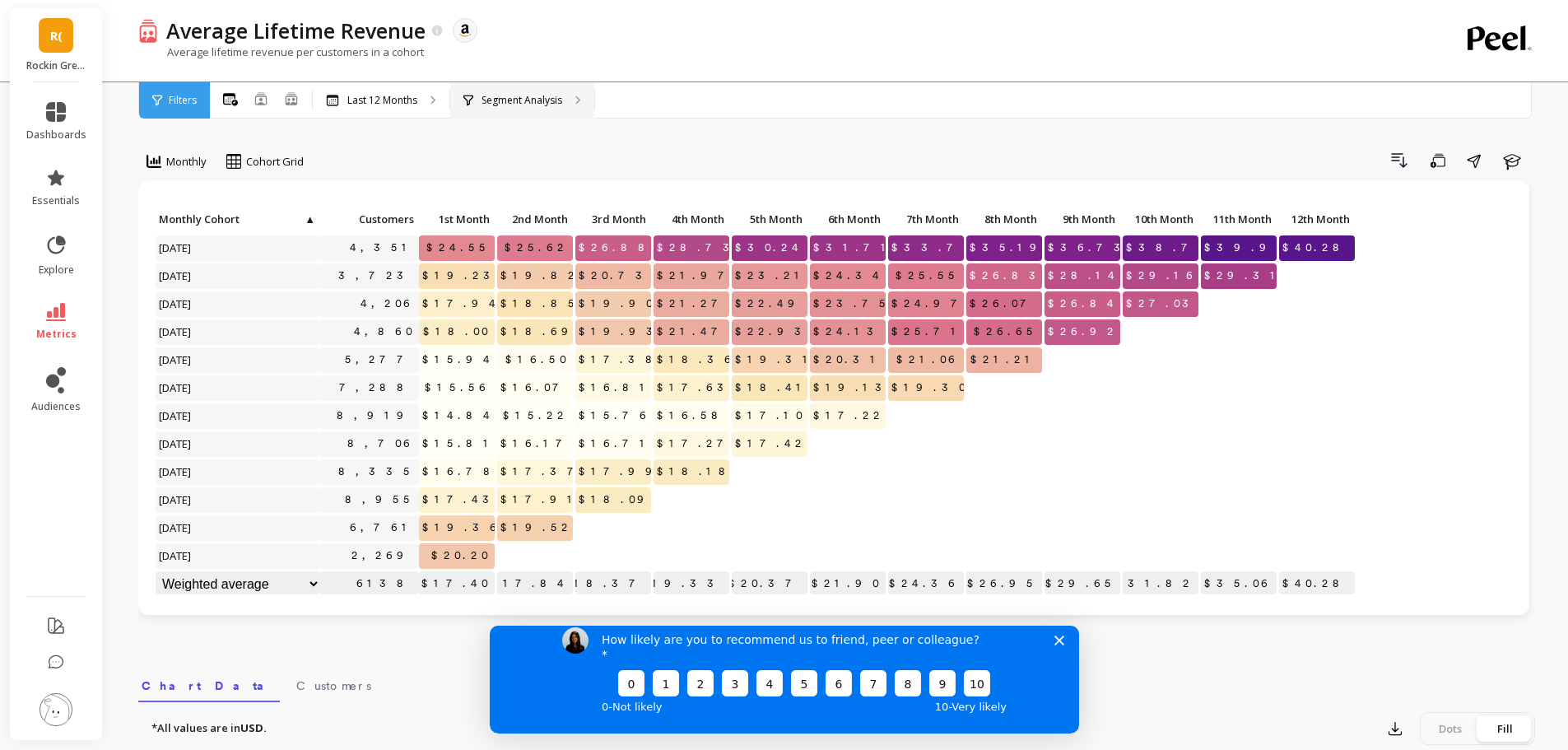
click at [544, 94] on p "Segment Analysis" at bounding box center [522, 100] width 80 height 13
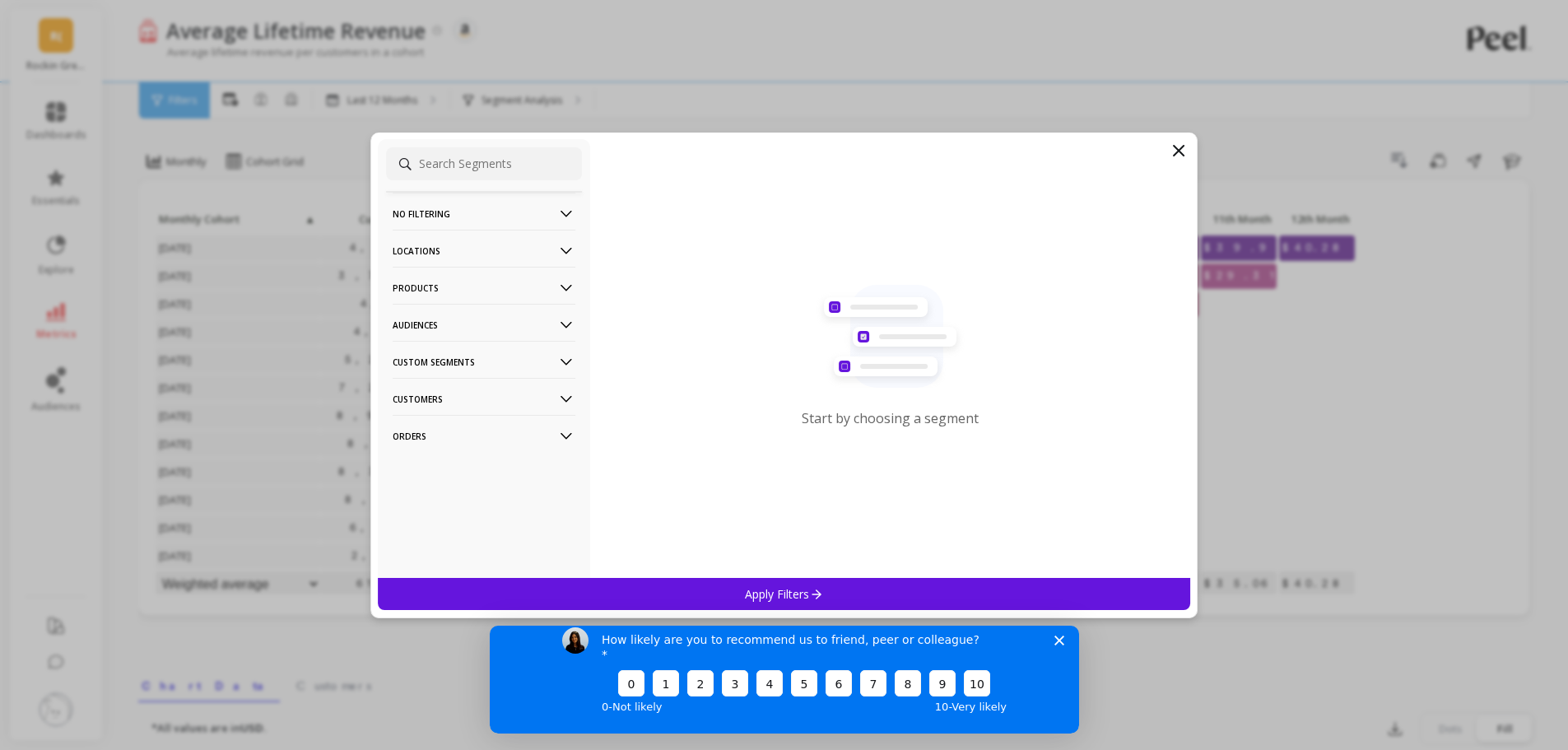
click at [475, 287] on p "Products" at bounding box center [484, 288] width 183 height 42
click at [426, 308] on div "ASIN" at bounding box center [484, 319] width 196 height 27
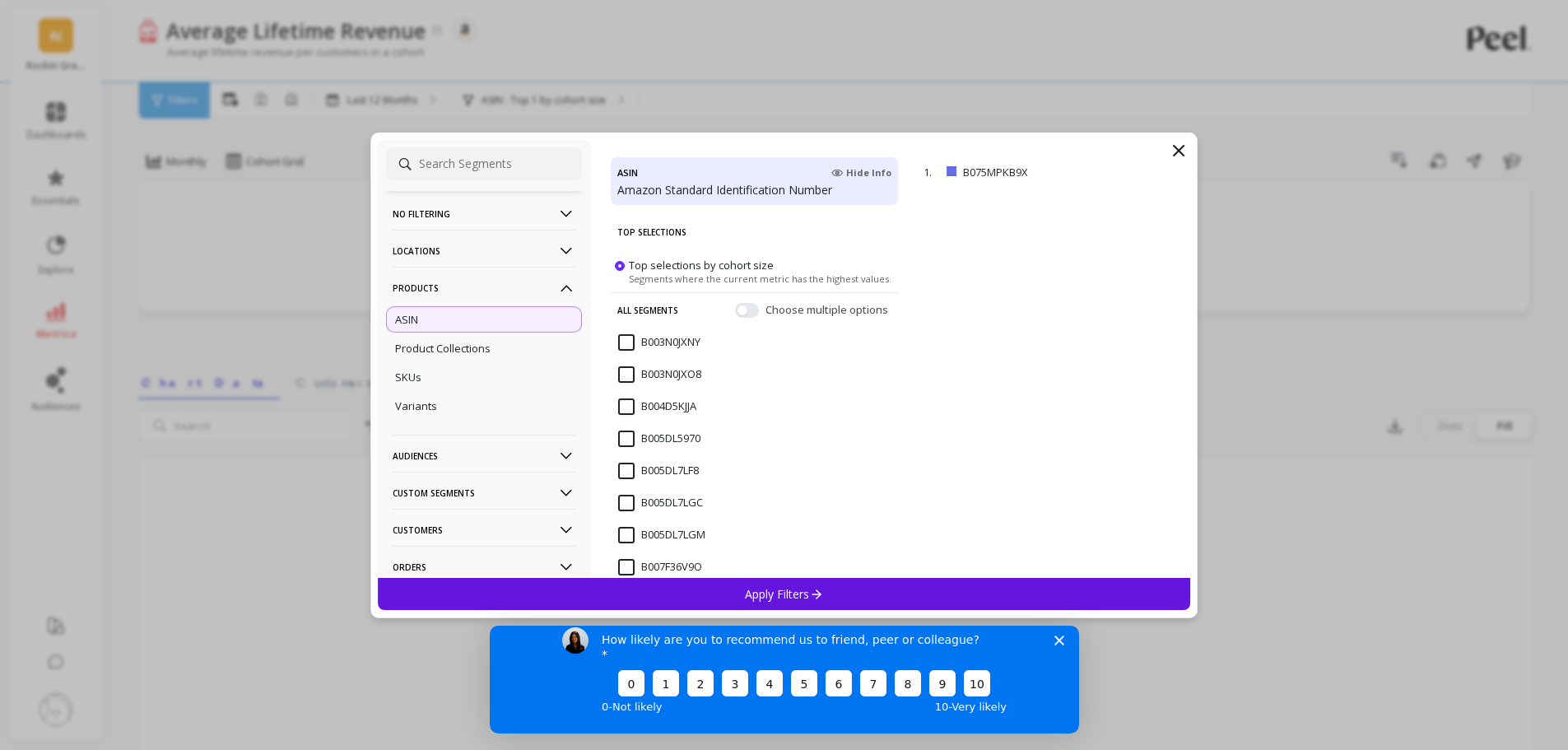
click at [776, 599] on p "Apply Filters" at bounding box center [784, 594] width 78 height 16
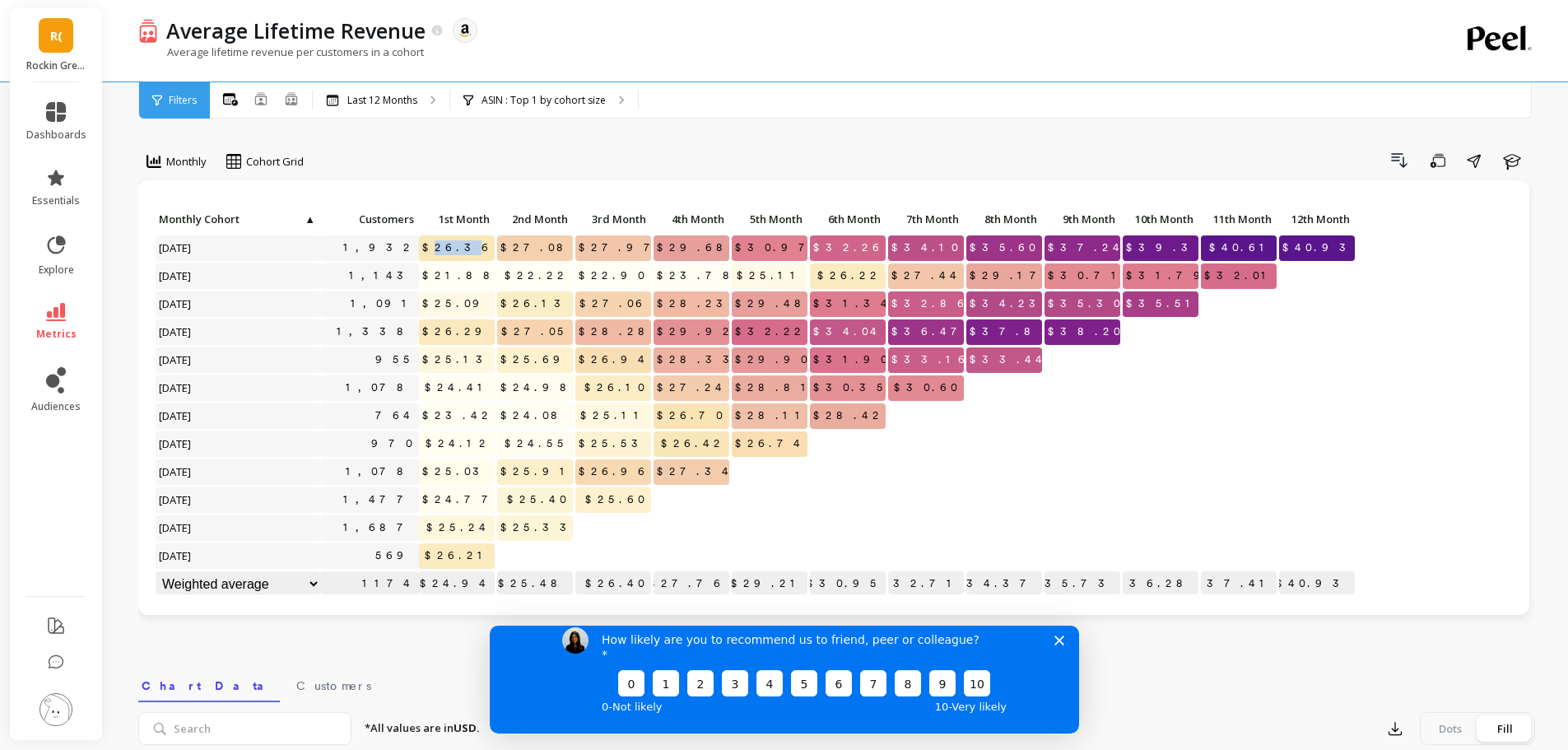
drag, startPoint x: 461, startPoint y: 246, endPoint x: 486, endPoint y: 246, distance: 25.0
click at [486, 246] on span "$26.36" at bounding box center [458, 247] width 78 height 25
click at [473, 247] on span "$26.36" at bounding box center [458, 247] width 78 height 25
click at [1062, 645] on icon "Close survey" at bounding box center [1058, 640] width 10 height 10
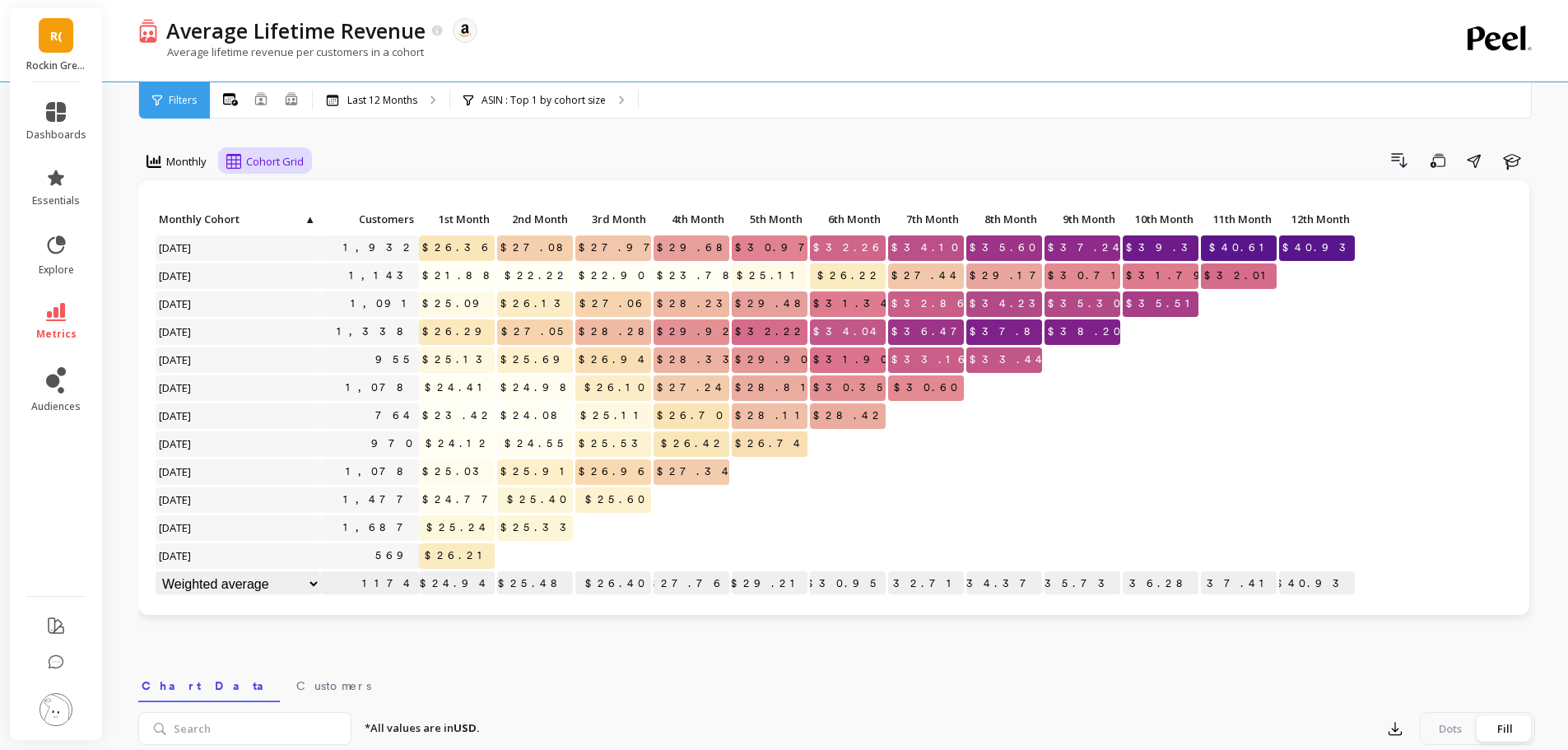
click at [257, 161] on span "Cohort Grid" at bounding box center [275, 162] width 58 height 16
click at [461, 144] on div "Monthly Cohort Grid Drill Down Save Share Learn Click to create an audience 1,9…" at bounding box center [836, 694] width 1396 height 1258
click at [394, 105] on p "Last 12 Months" at bounding box center [382, 100] width 70 height 13
click at [527, 113] on div "ASIN : Top 1 by cohort size ASIN : B075MPKB9X" at bounding box center [544, 100] width 187 height 36
click at [130, 252] on div "Average Lifetime Revenue The data you are viewing comes from: Amazon Seller Cen…" at bounding box center [840, 671] width 1456 height 1344
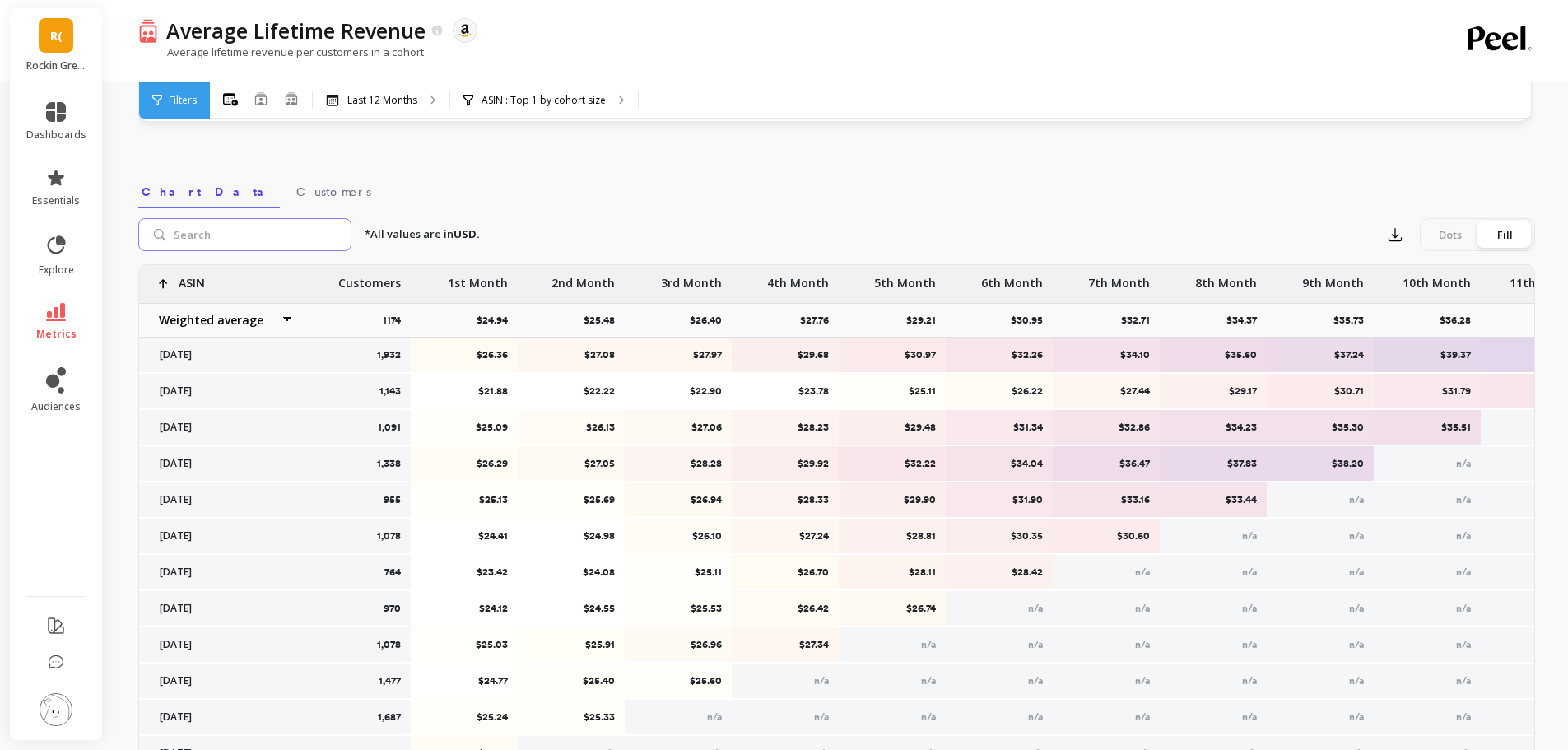
scroll to position [456, 0]
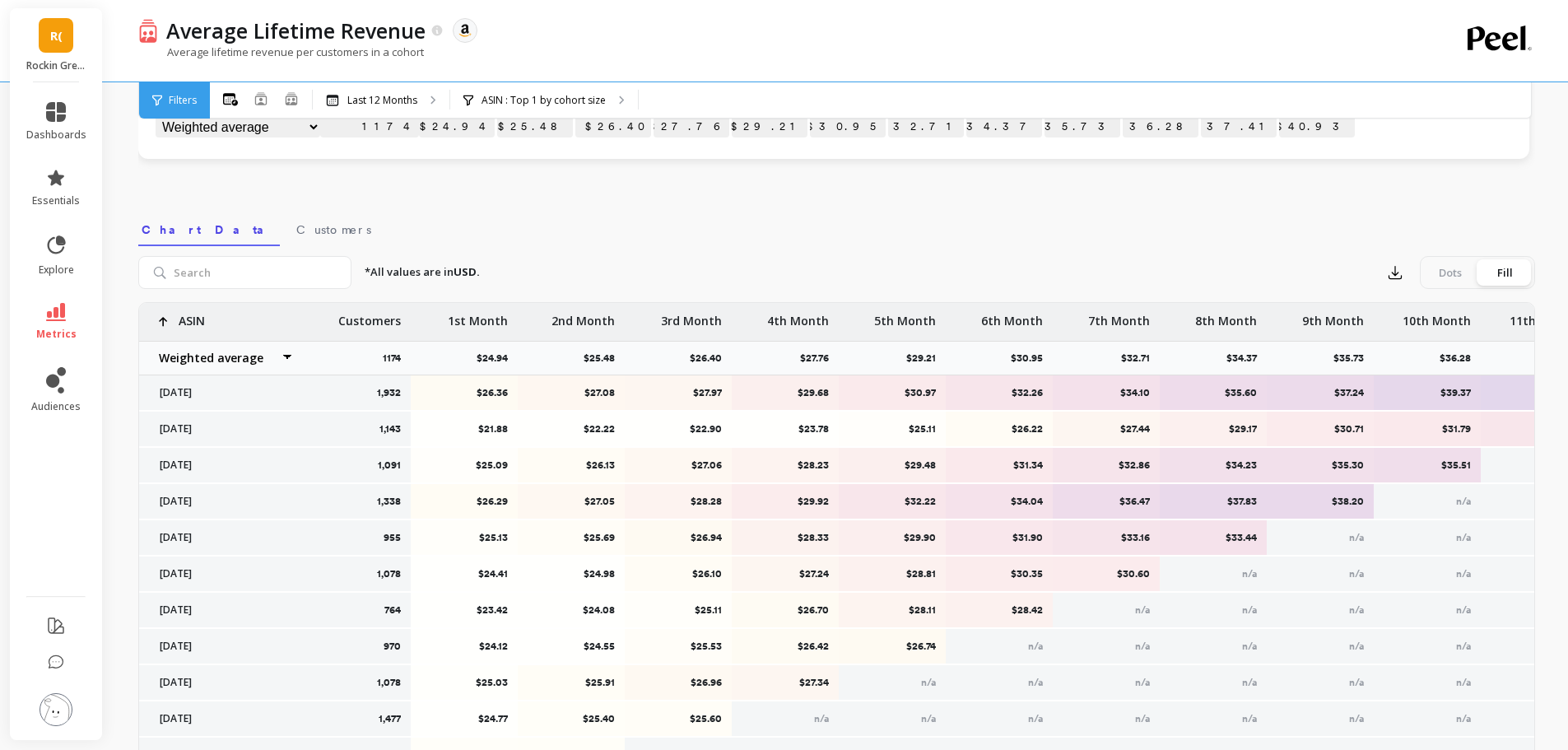
click at [1436, 273] on div "Dots" at bounding box center [1449, 272] width 54 height 27
click at [0, 0] on input "Dots Fill" at bounding box center [0, 0] width 0 height 0
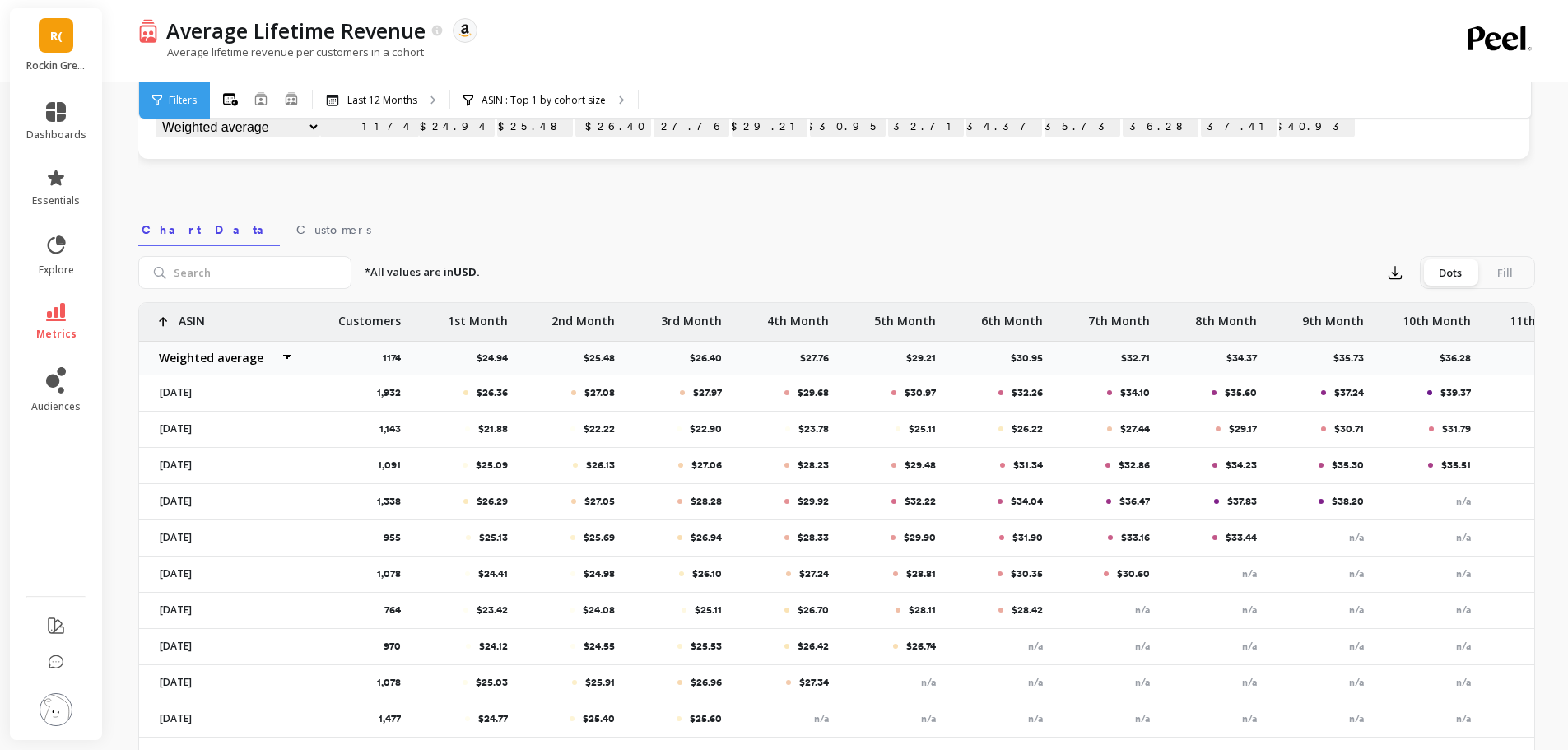
click at [1503, 272] on div "Fill" at bounding box center [1503, 272] width 54 height 27
click at [0, 0] on input "Dots Fill" at bounding box center [0, 0] width 0 height 0
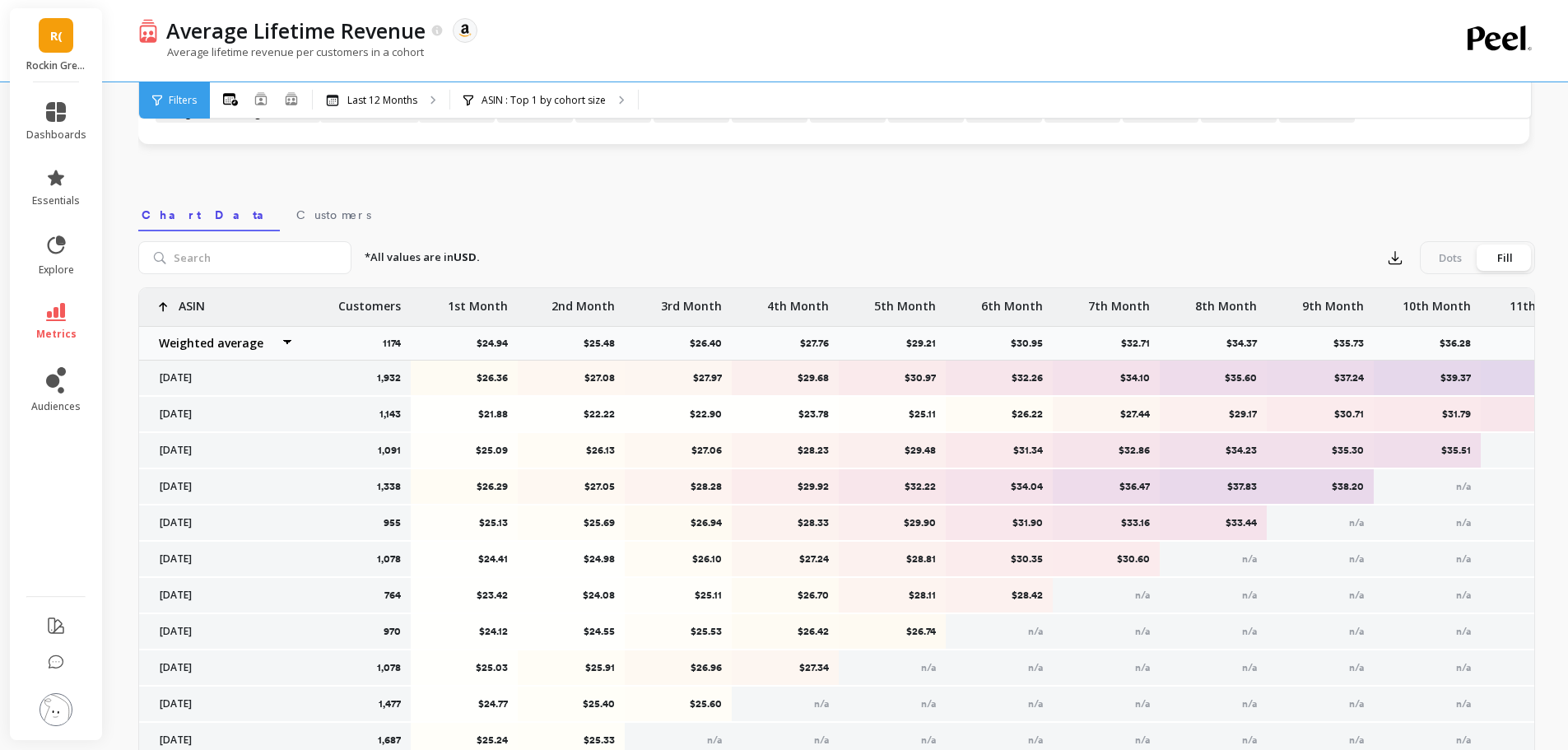
scroll to position [549, 0]
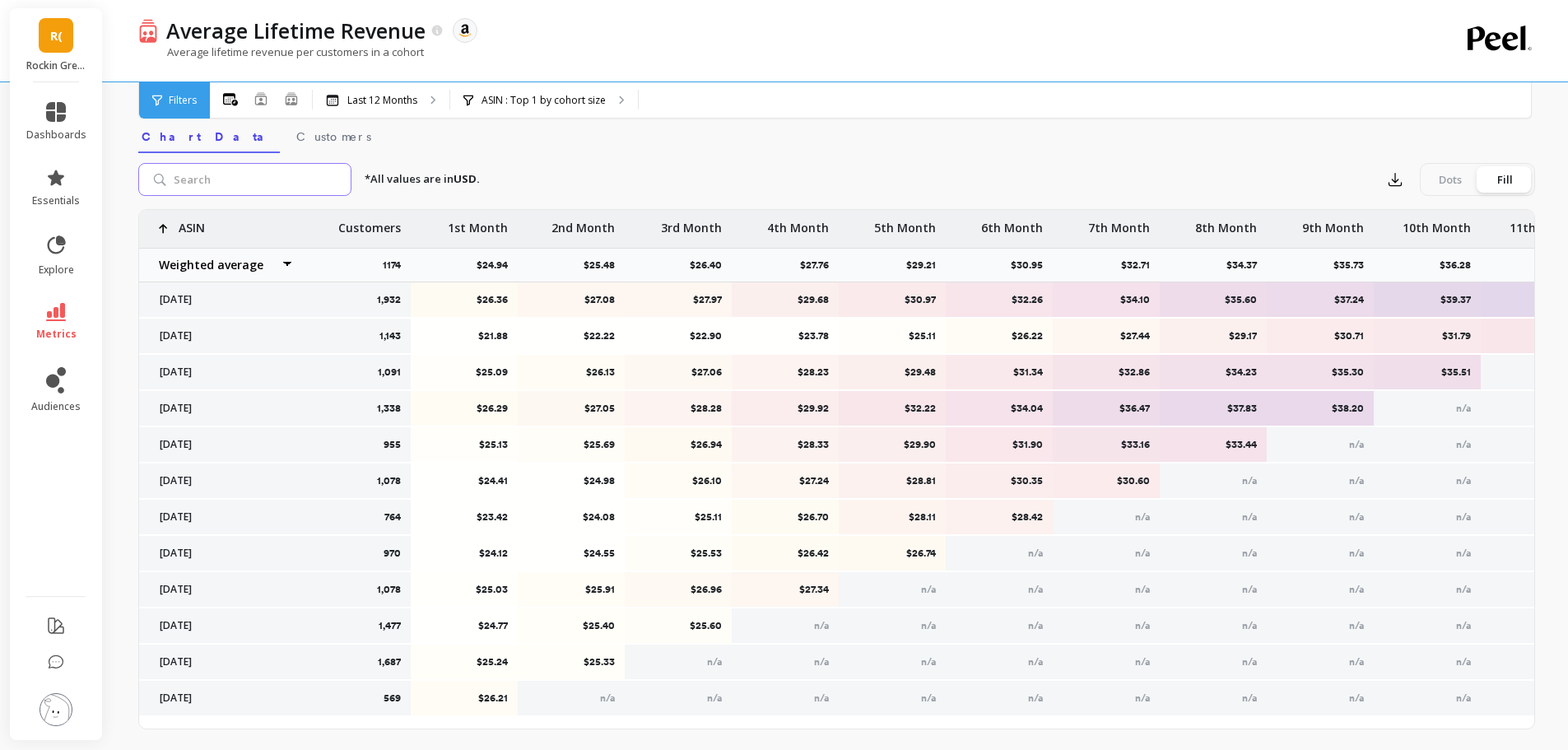
click at [216, 186] on input "search" at bounding box center [244, 180] width 213 height 33
click at [173, 181] on input "search" at bounding box center [244, 180] width 213 height 33
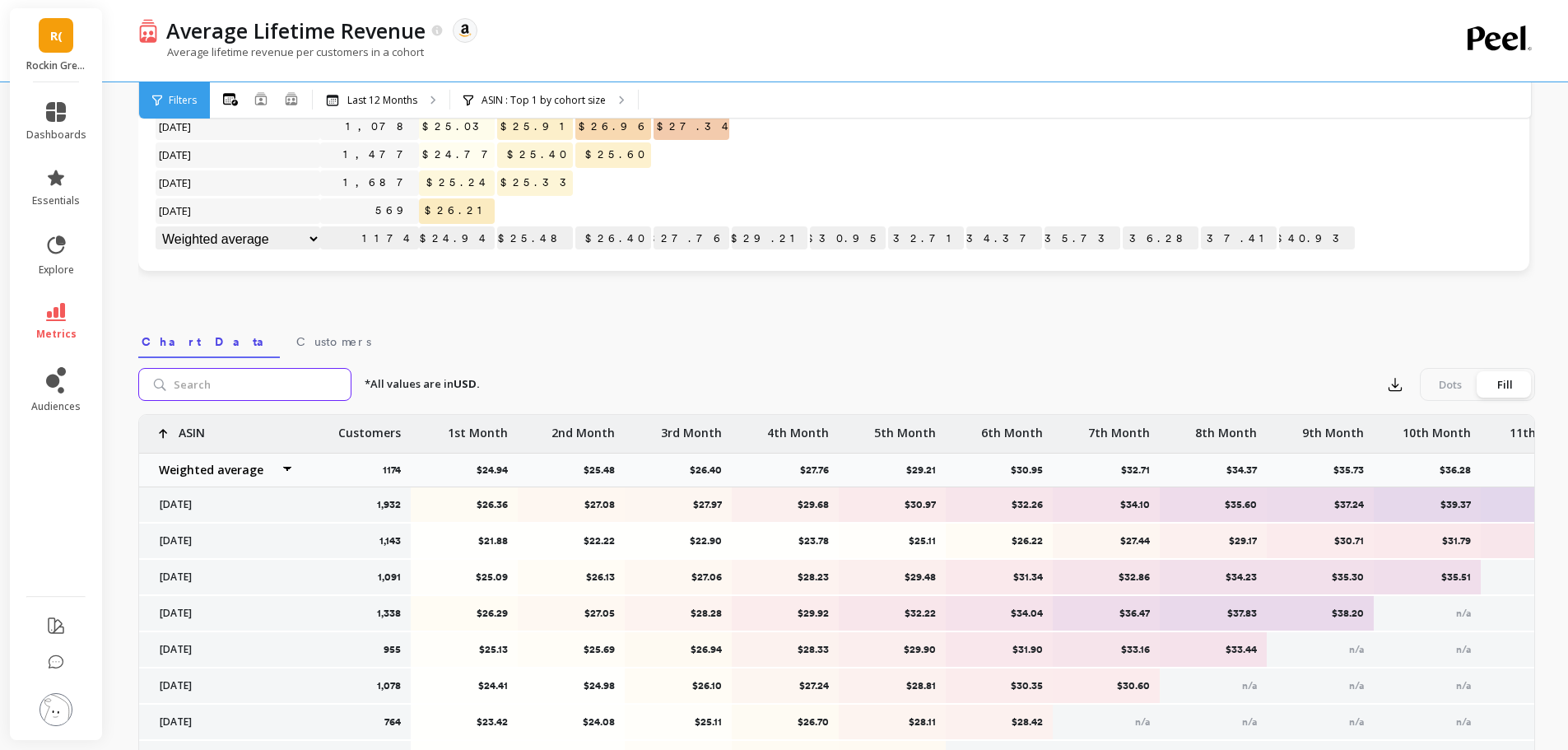
scroll to position [274, 0]
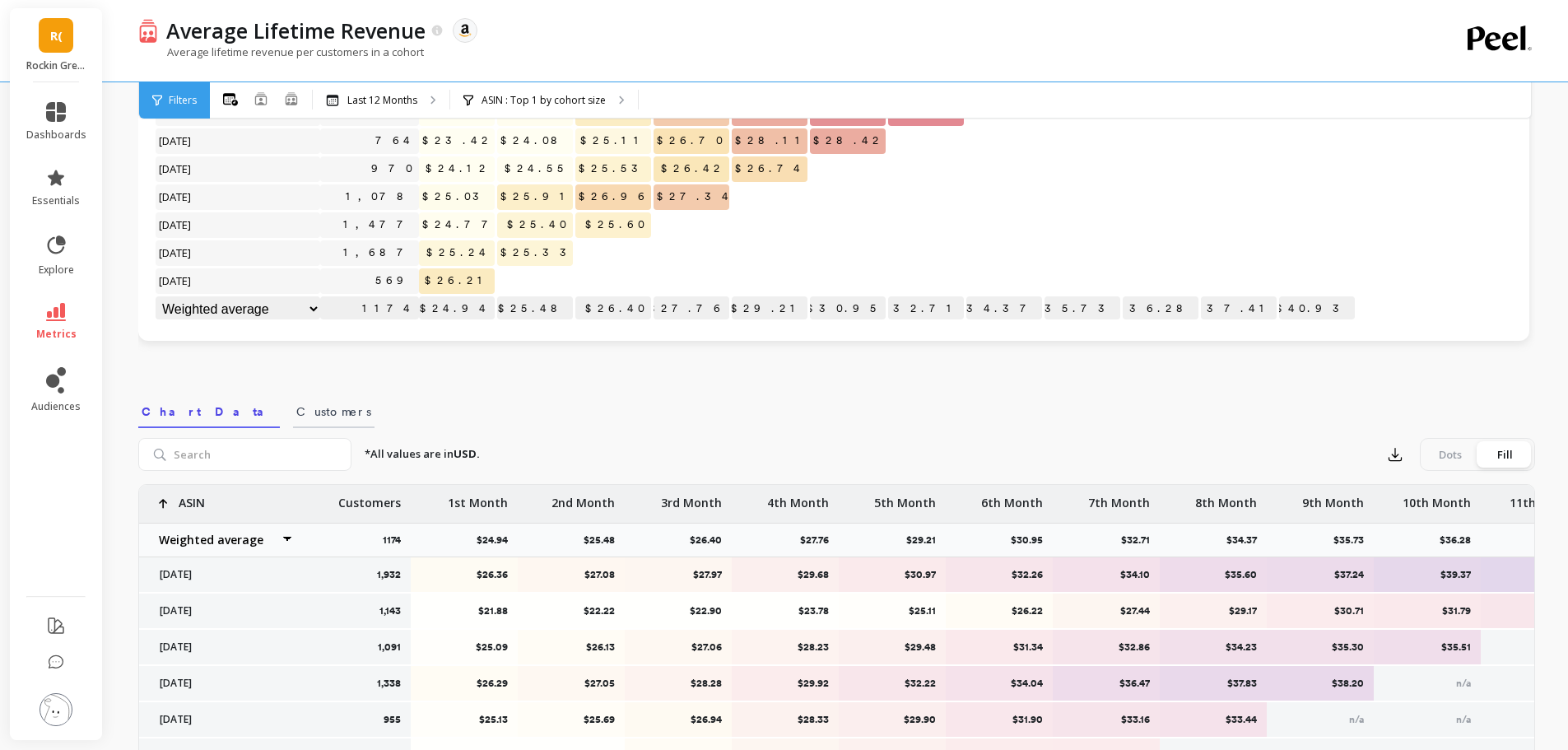
click at [296, 408] on span "Customers" at bounding box center [334, 411] width 75 height 17
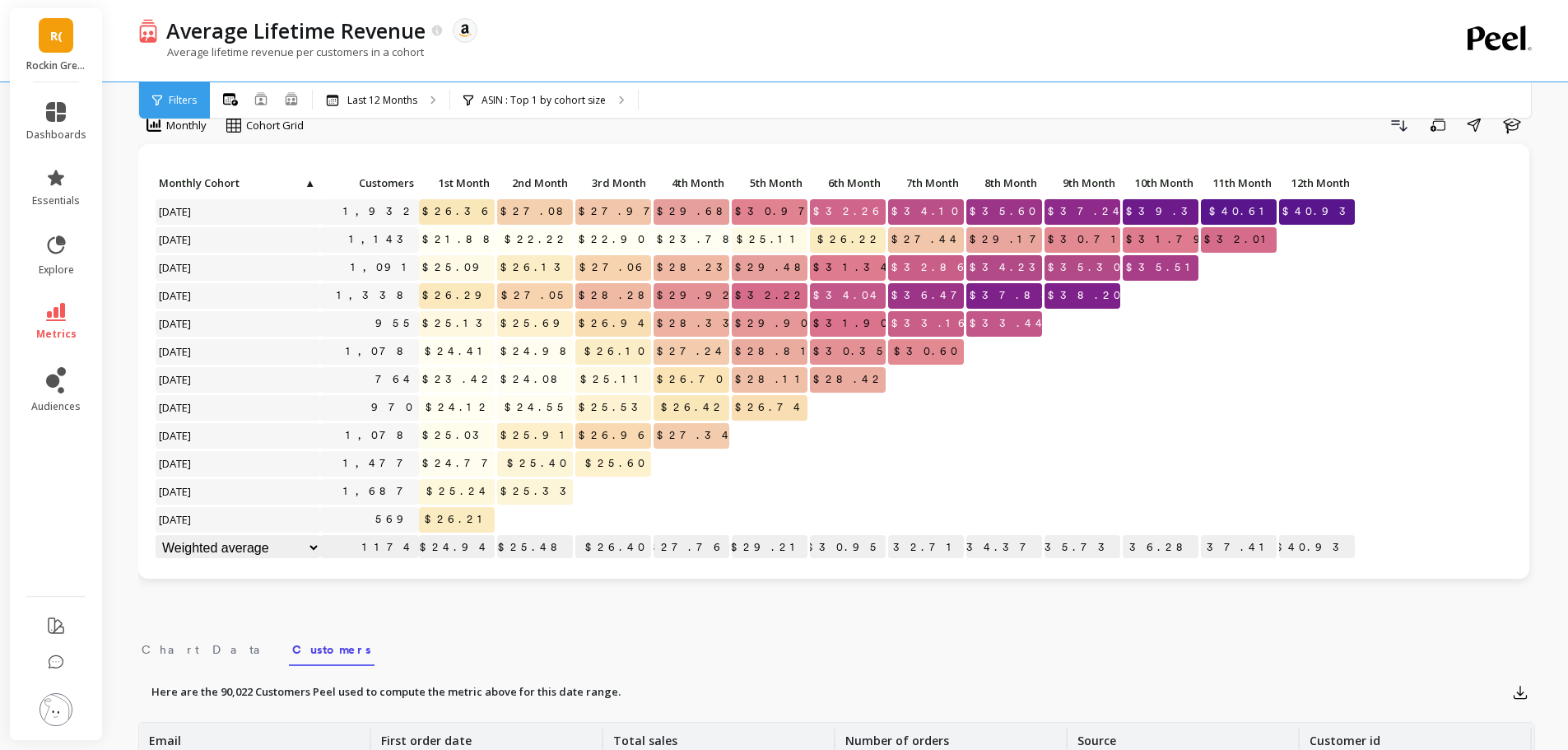
scroll to position [0, 0]
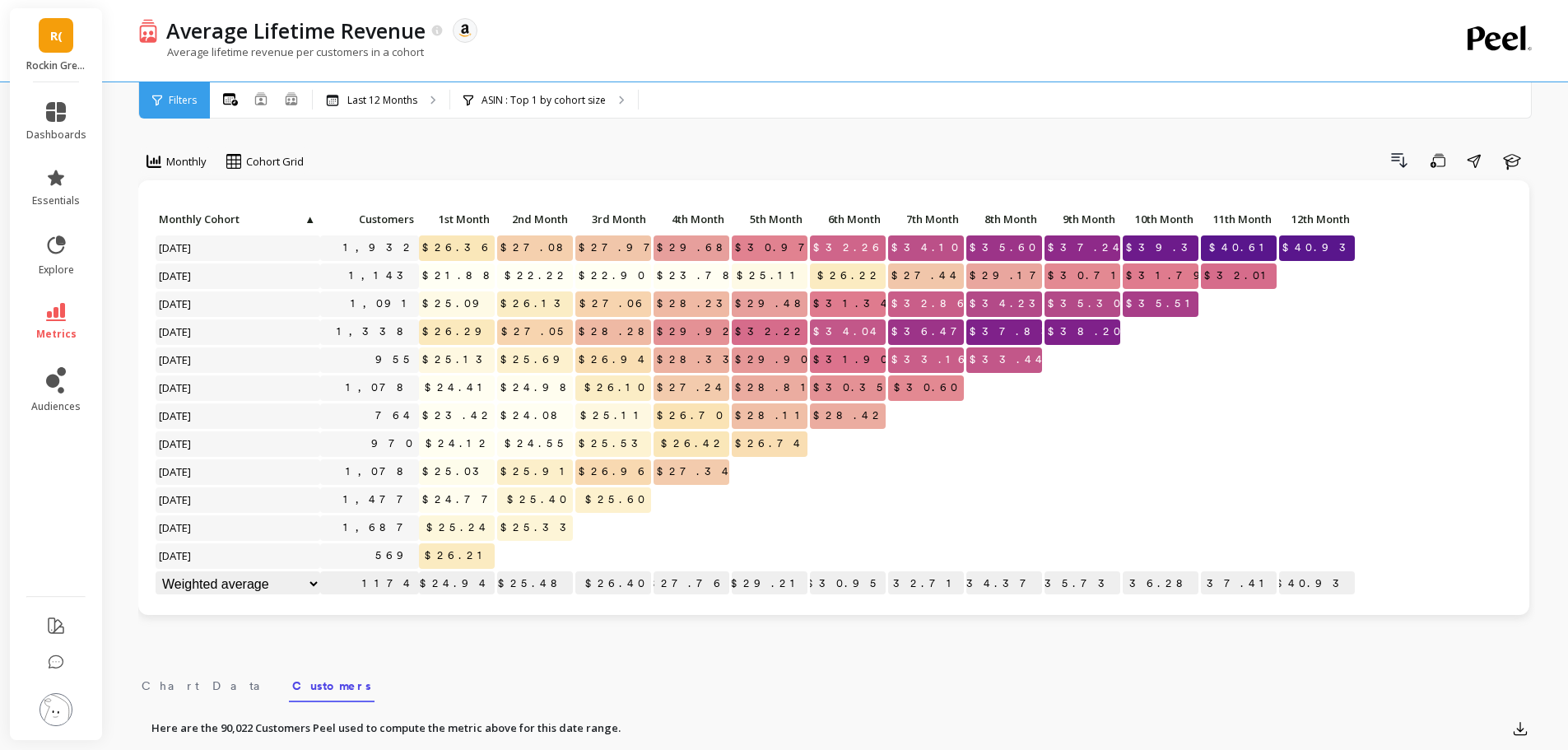
click at [522, 140] on div "Monthly Cohort Grid Drill Down Save Share Learn Click to create an audience 1,9…" at bounding box center [836, 703] width 1396 height 1275
click at [530, 100] on p "ASIN : Top 1 by cohort size" at bounding box center [544, 100] width 125 height 13
click at [533, 98] on p "ASIN : Top 1 by cohort size" at bounding box center [544, 100] width 125 height 13
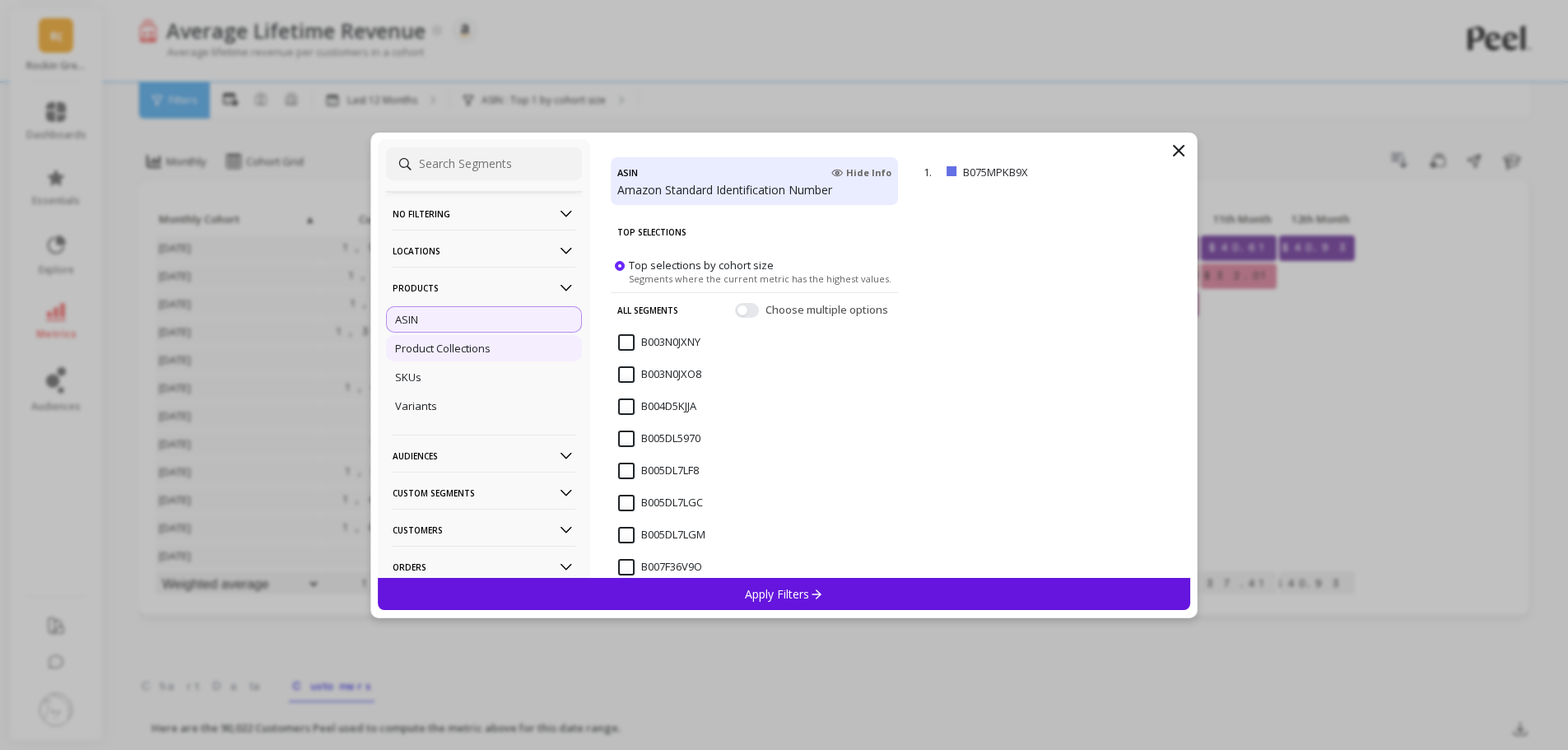
click at [454, 352] on p "Product Collections" at bounding box center [443, 348] width 95 height 15
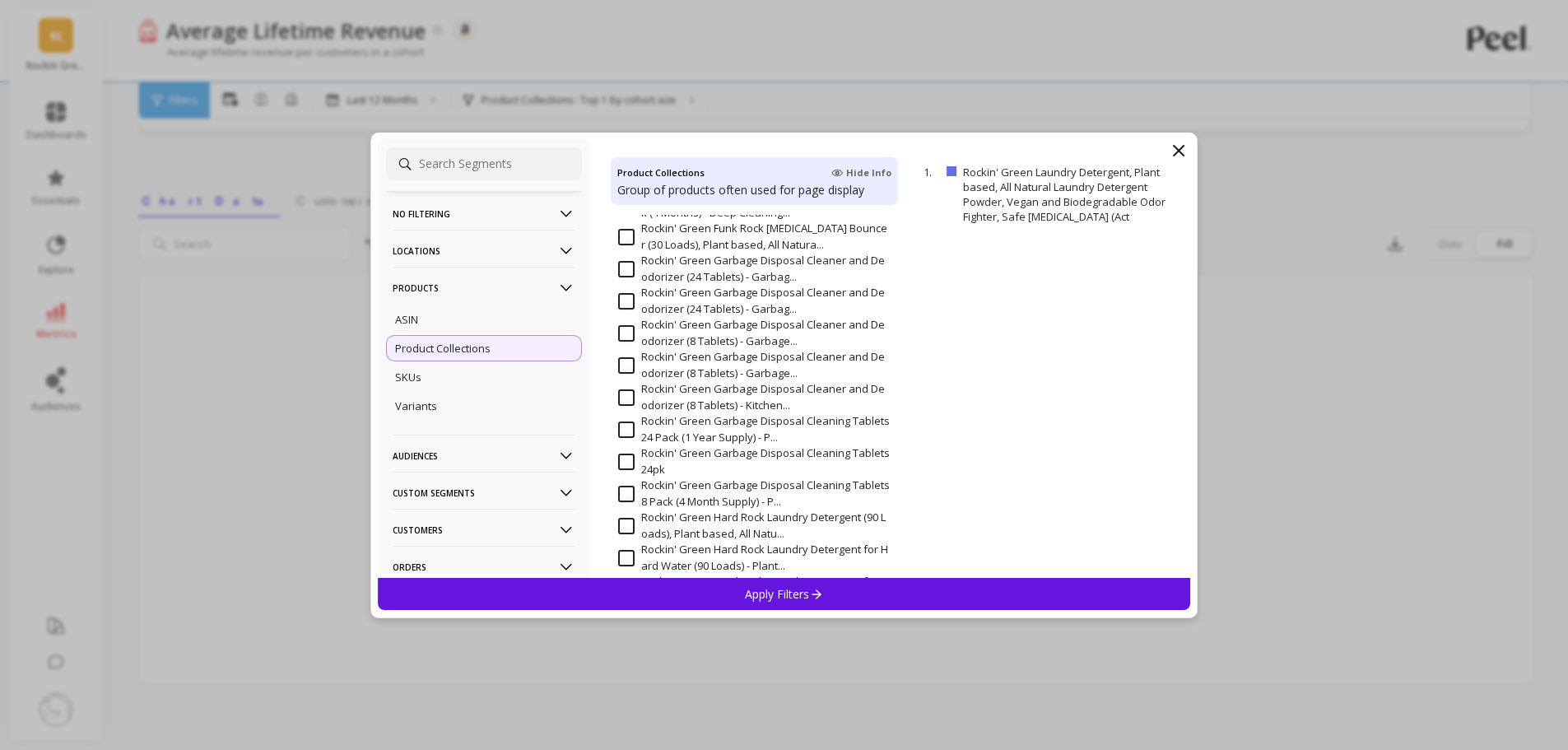
scroll to position [236, 0]
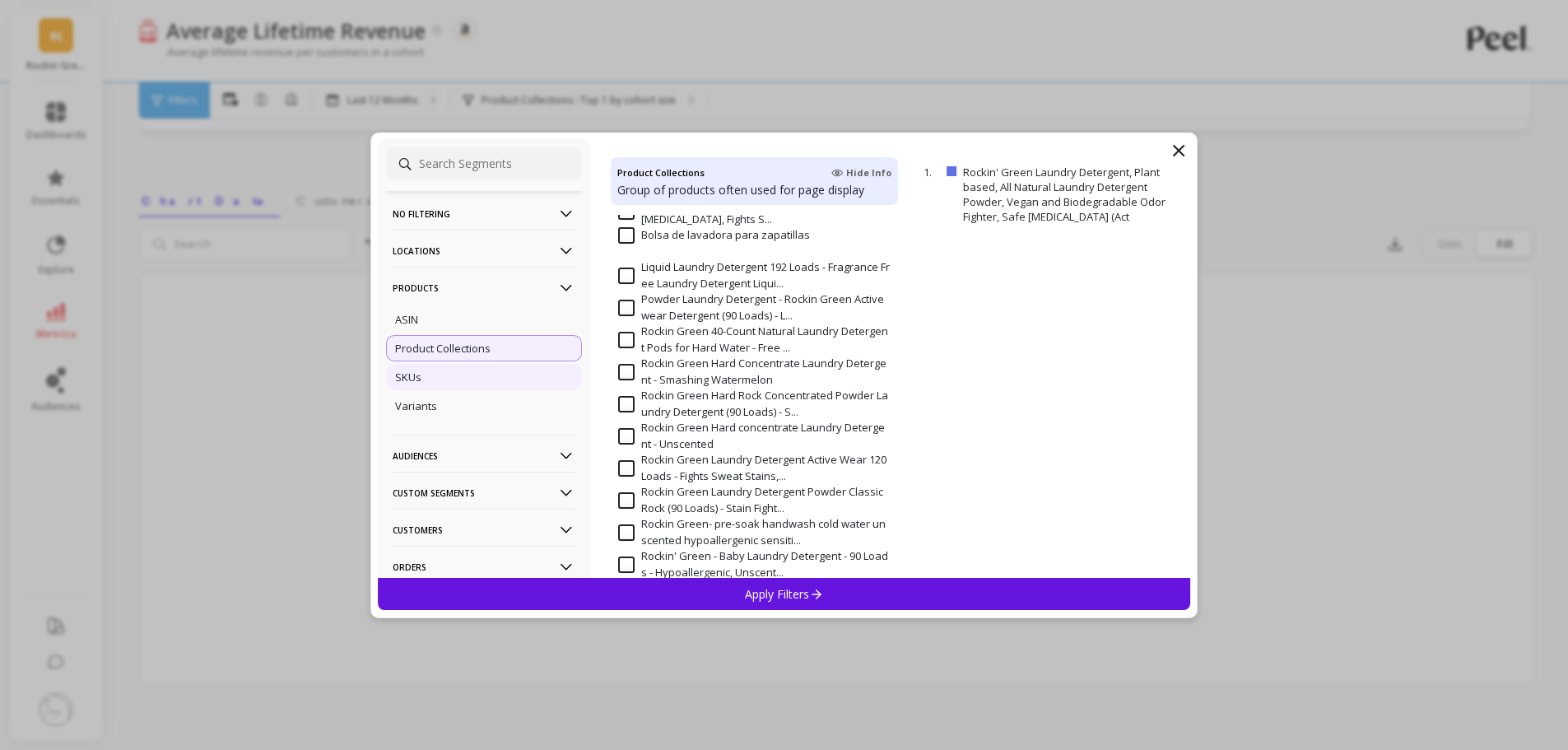
click at [431, 384] on div "SKUs" at bounding box center [484, 377] width 196 height 27
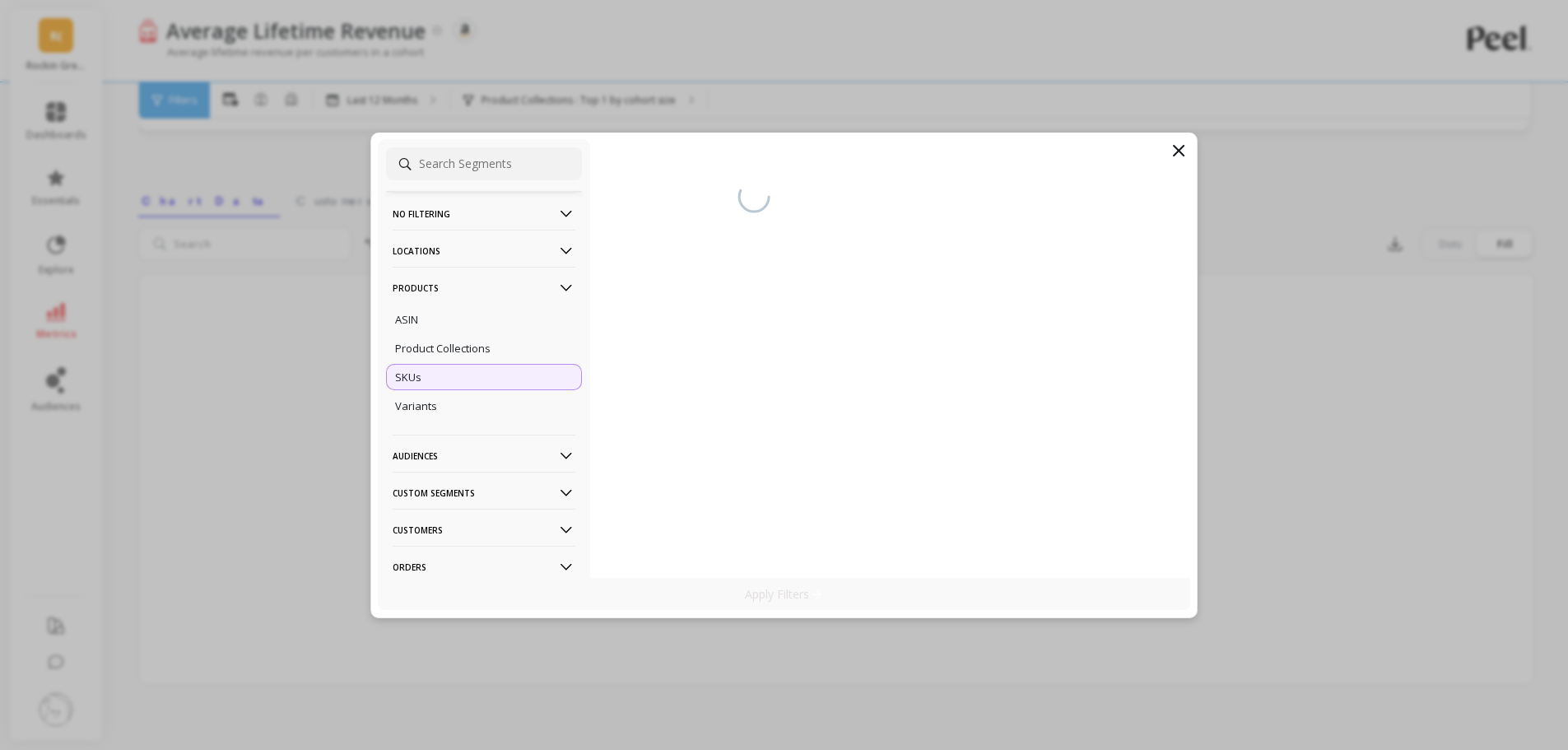
scroll to position [182, 0]
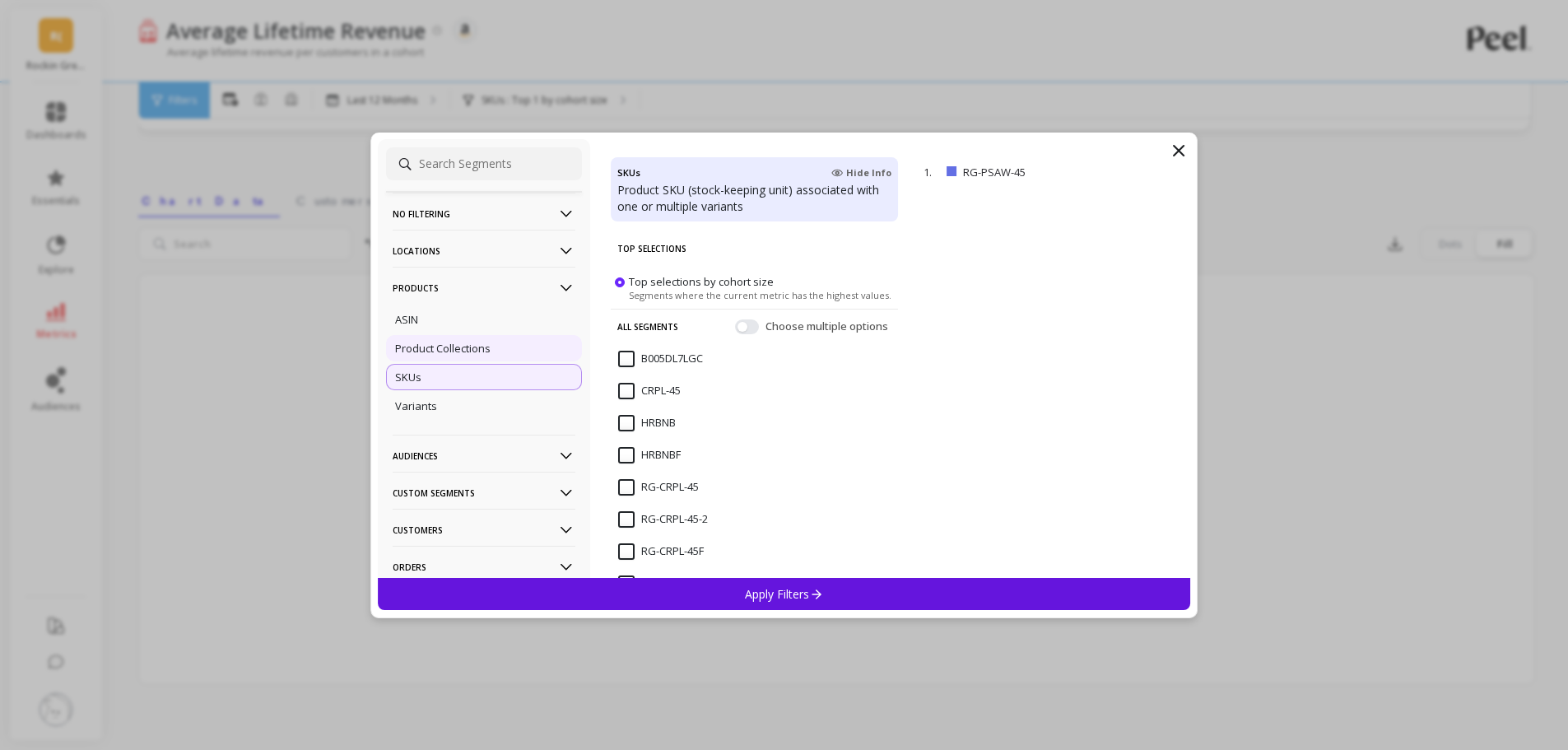
click at [420, 345] on p "Product Collections" at bounding box center [443, 348] width 95 height 15
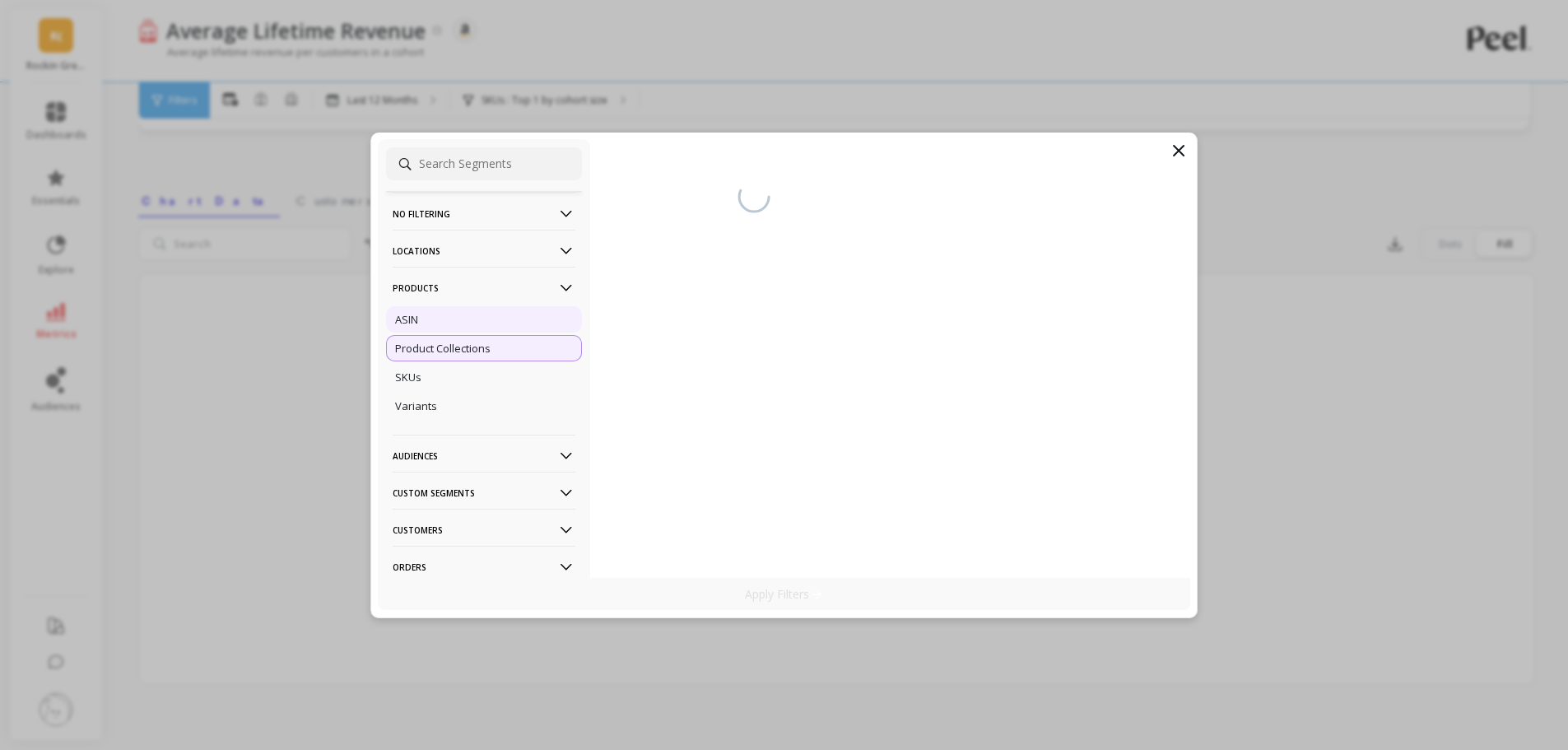
click at [412, 316] on p "ASIN" at bounding box center [406, 319] width 23 height 15
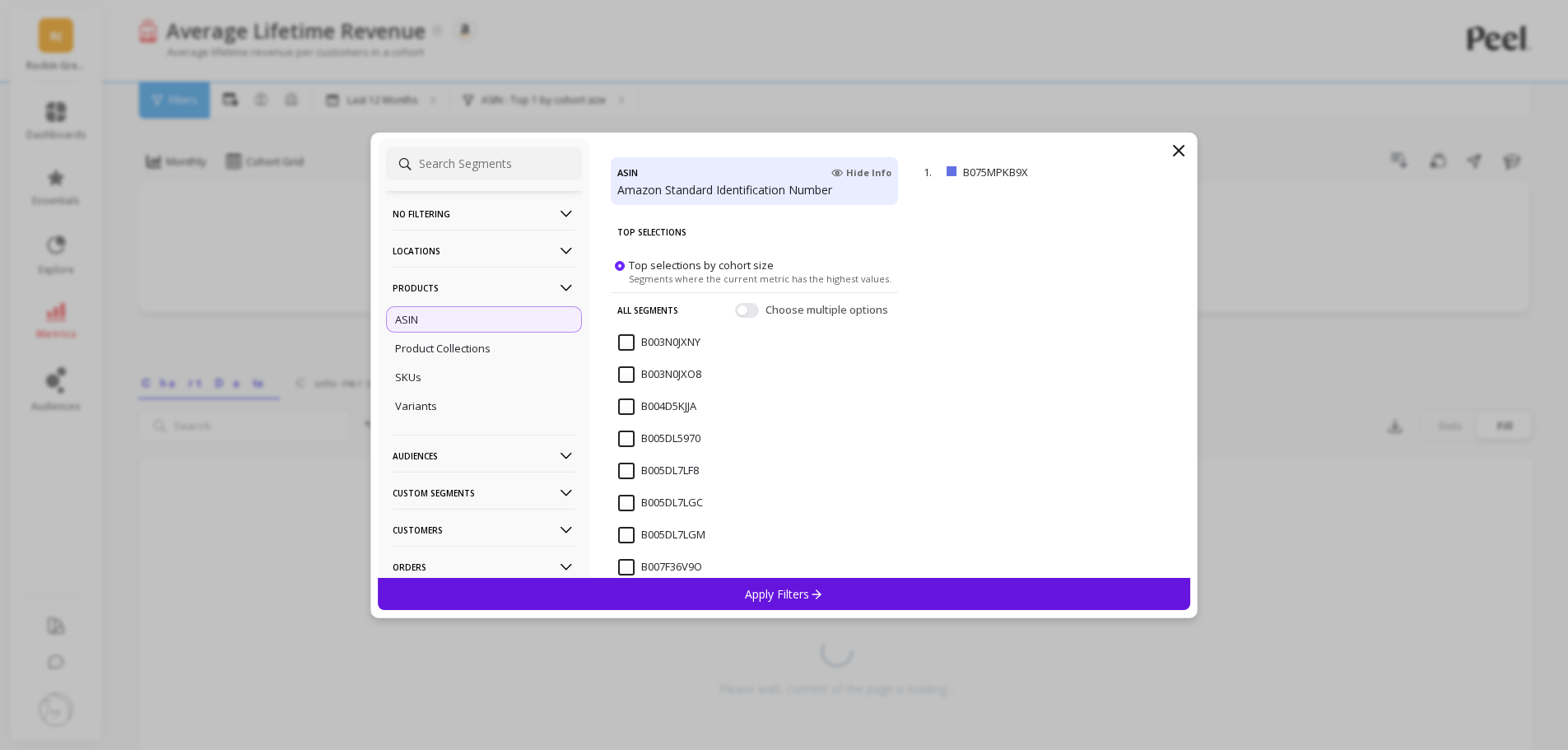
click at [451, 206] on p "No filtering" at bounding box center [484, 213] width 183 height 42
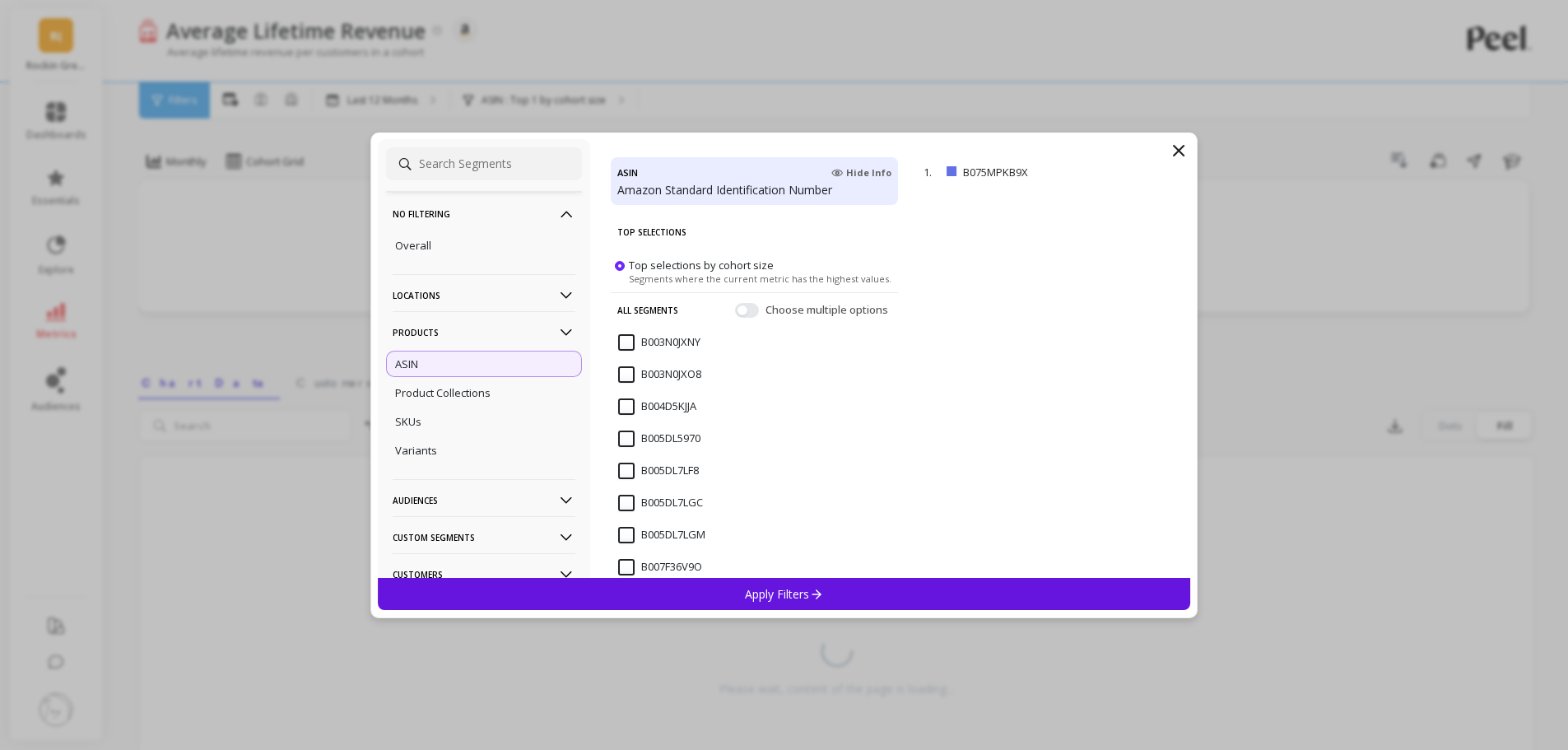
click at [452, 206] on p "No filtering" at bounding box center [484, 213] width 183 height 42
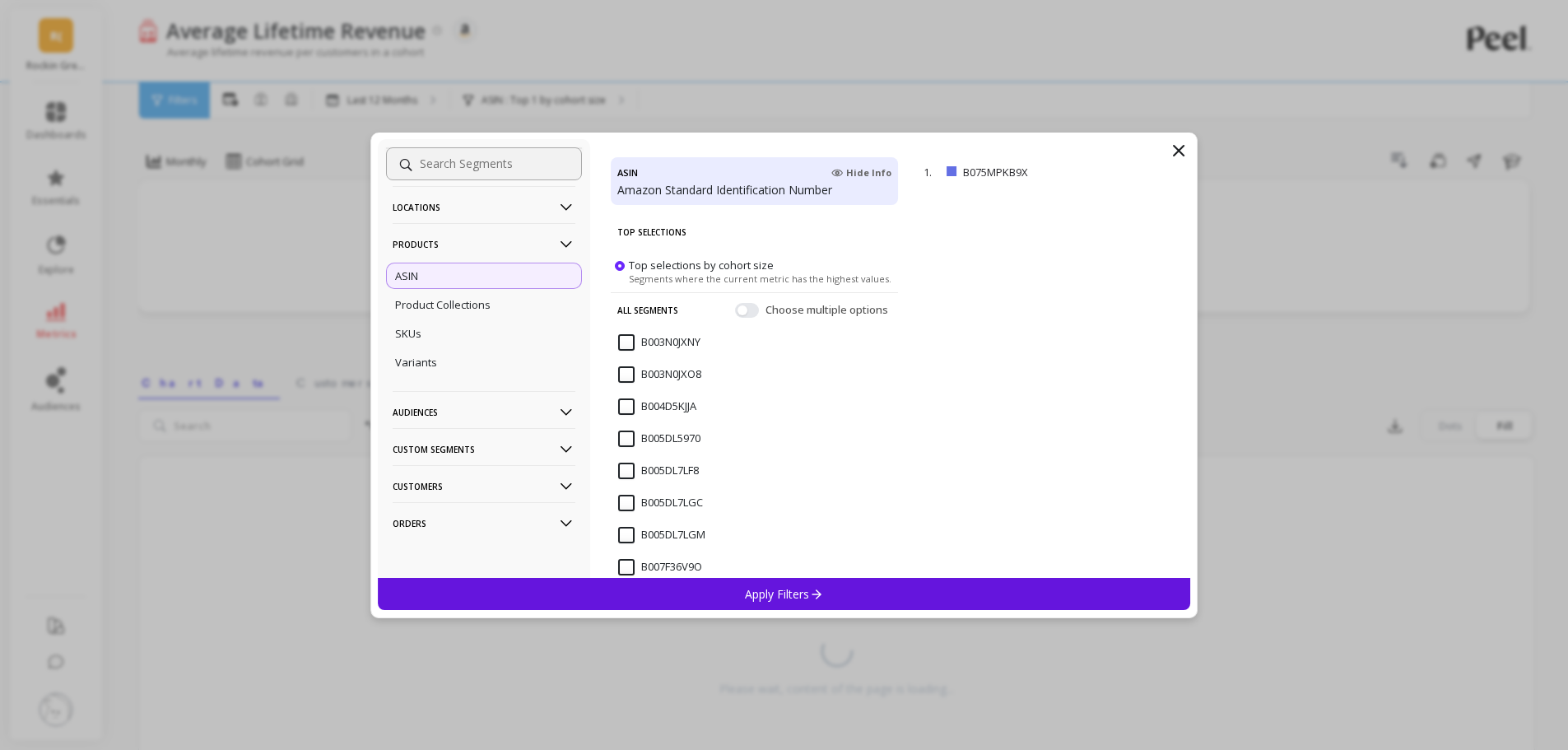
scroll to position [46, 0]
click at [462, 520] on p "Orders" at bounding box center [484, 520] width 183 height 42
